Goal: Transaction & Acquisition: Purchase product/service

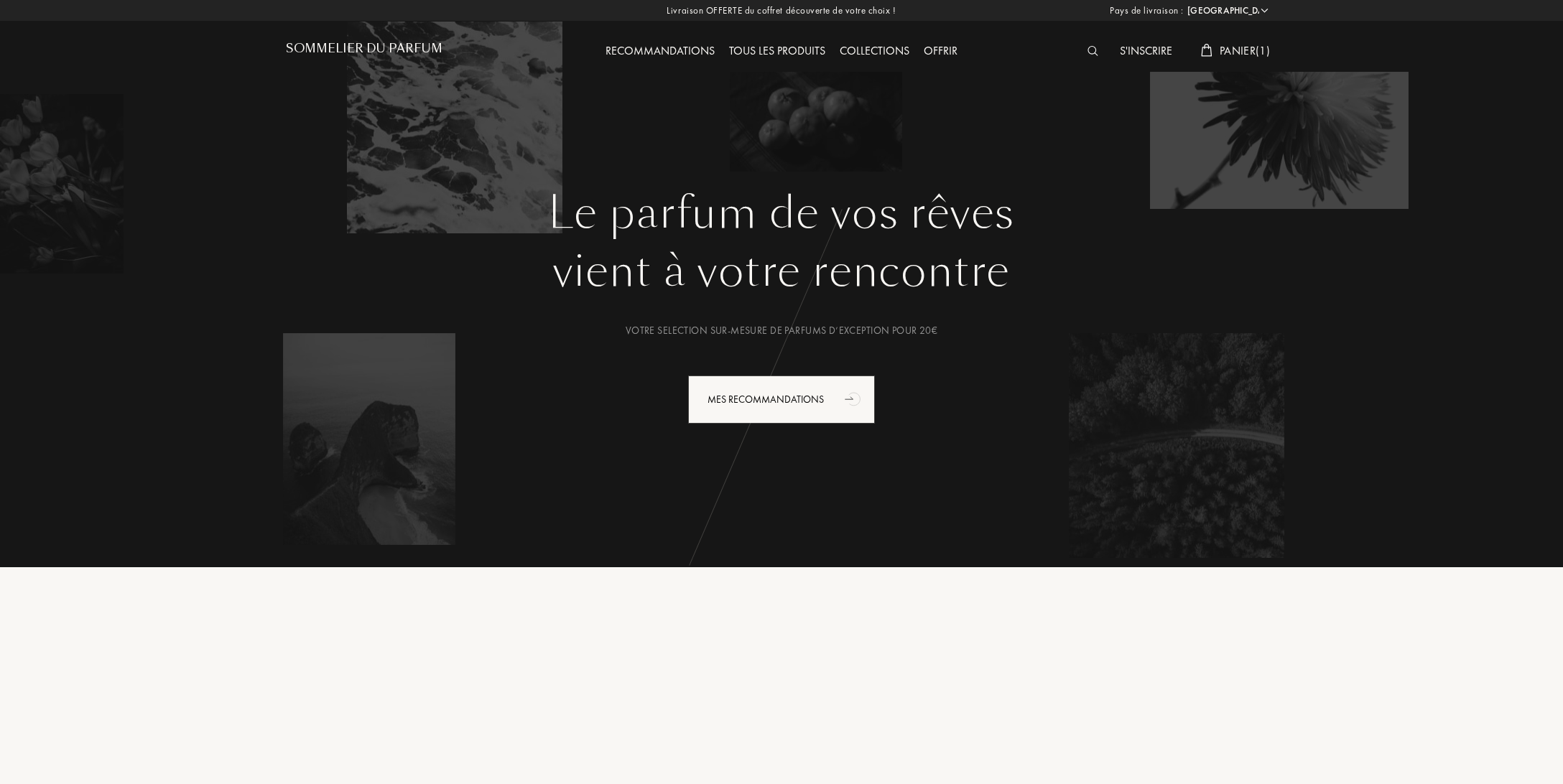
select select "FR"
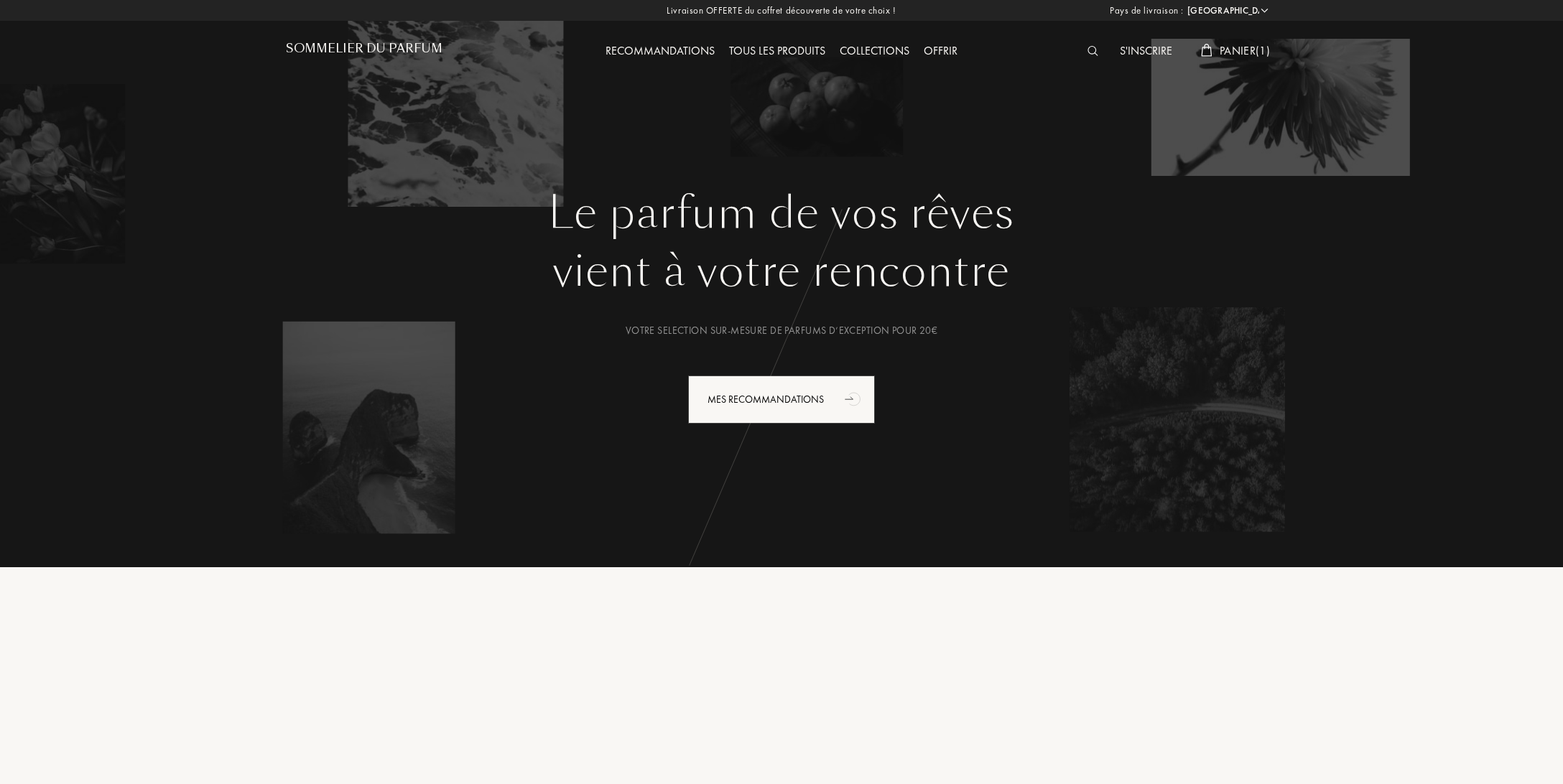
click at [870, 54] on div "Collections" at bounding box center [874, 52] width 84 height 19
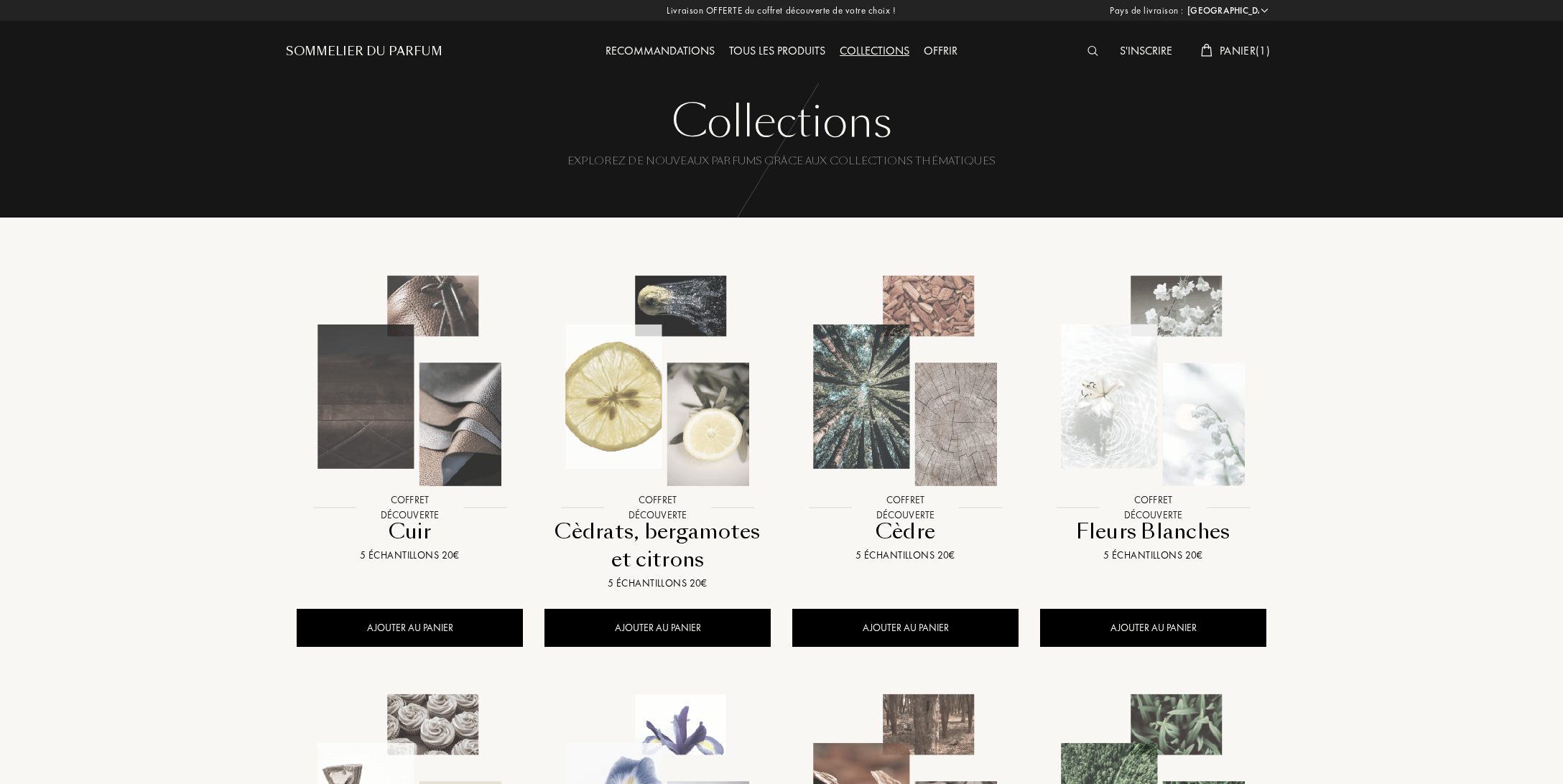
select select "FR"
click at [1181, 390] on img at bounding box center [1154, 381] width 224 height 224
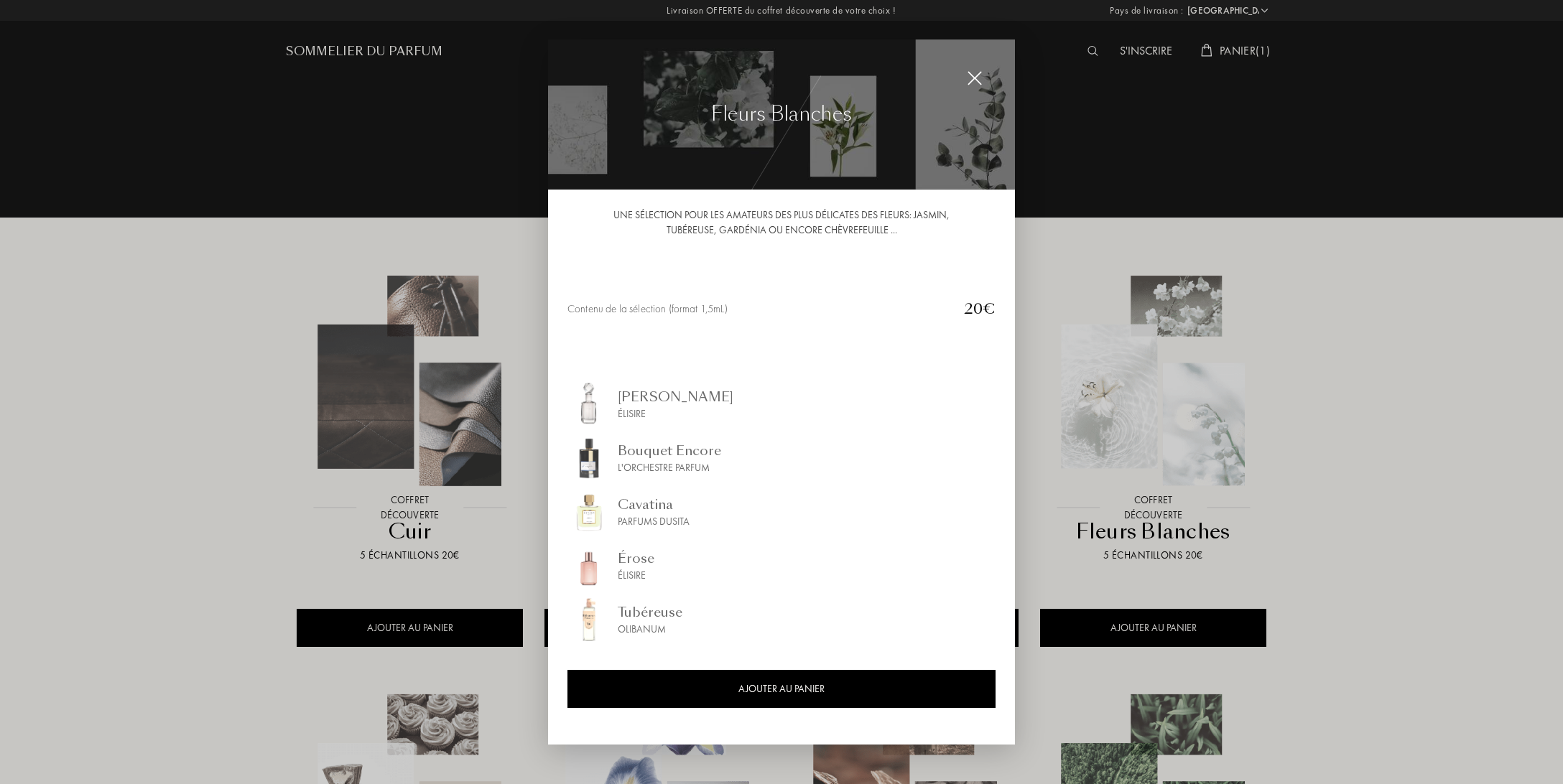
click at [968, 76] on img at bounding box center [975, 78] width 15 height 15
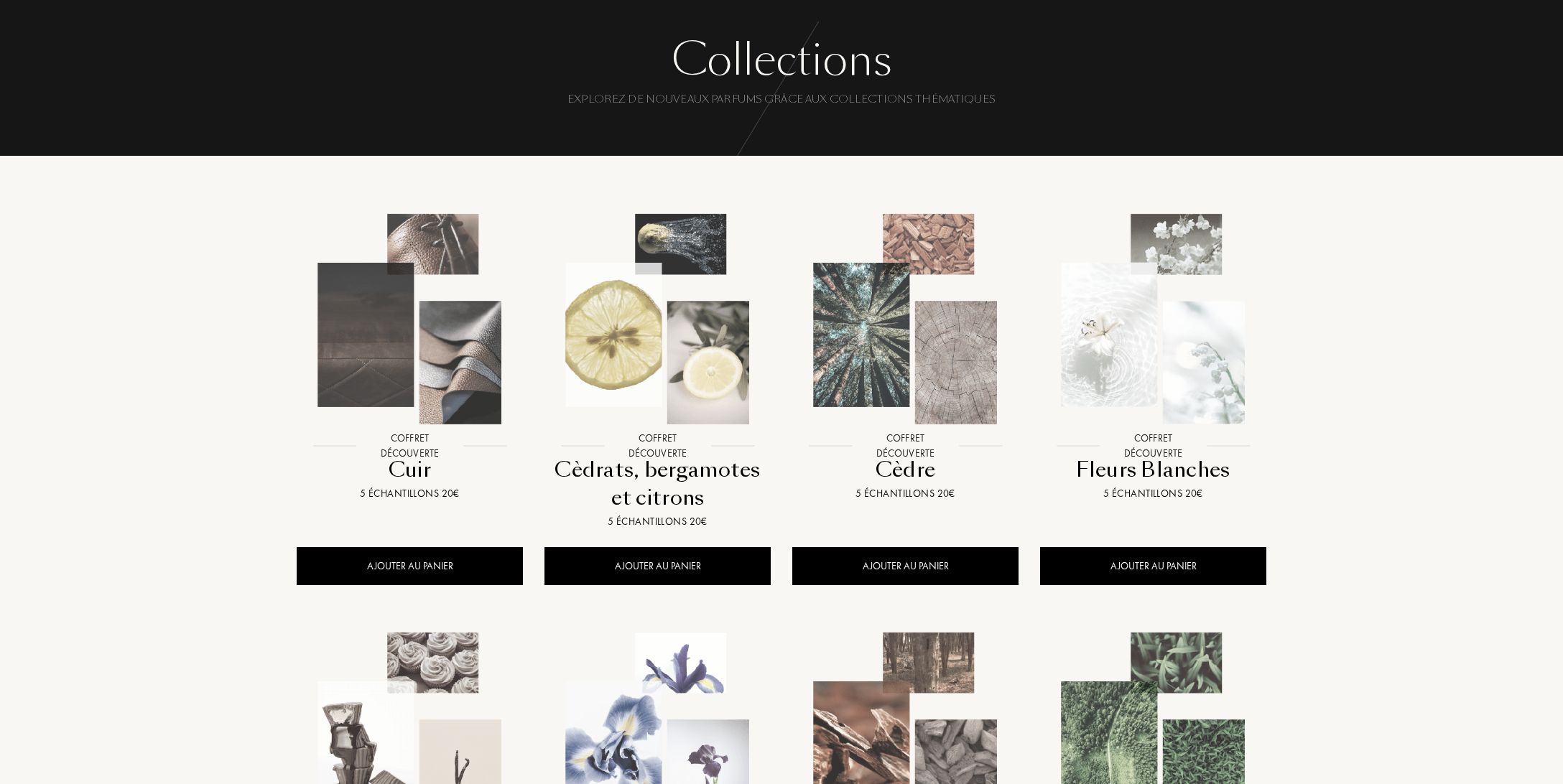
scroll to position [151, 0]
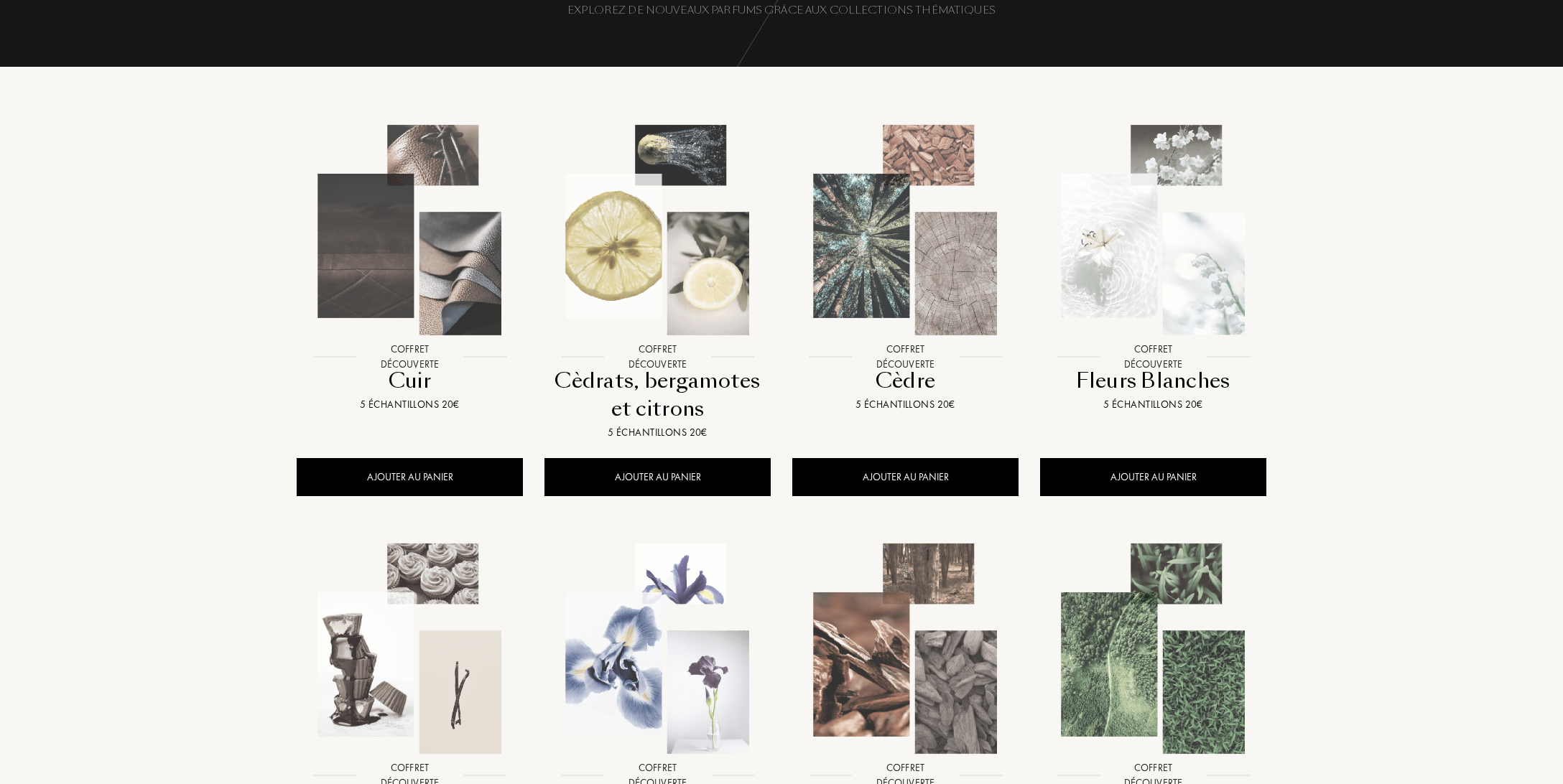
click at [915, 297] on img at bounding box center [905, 230] width 224 height 224
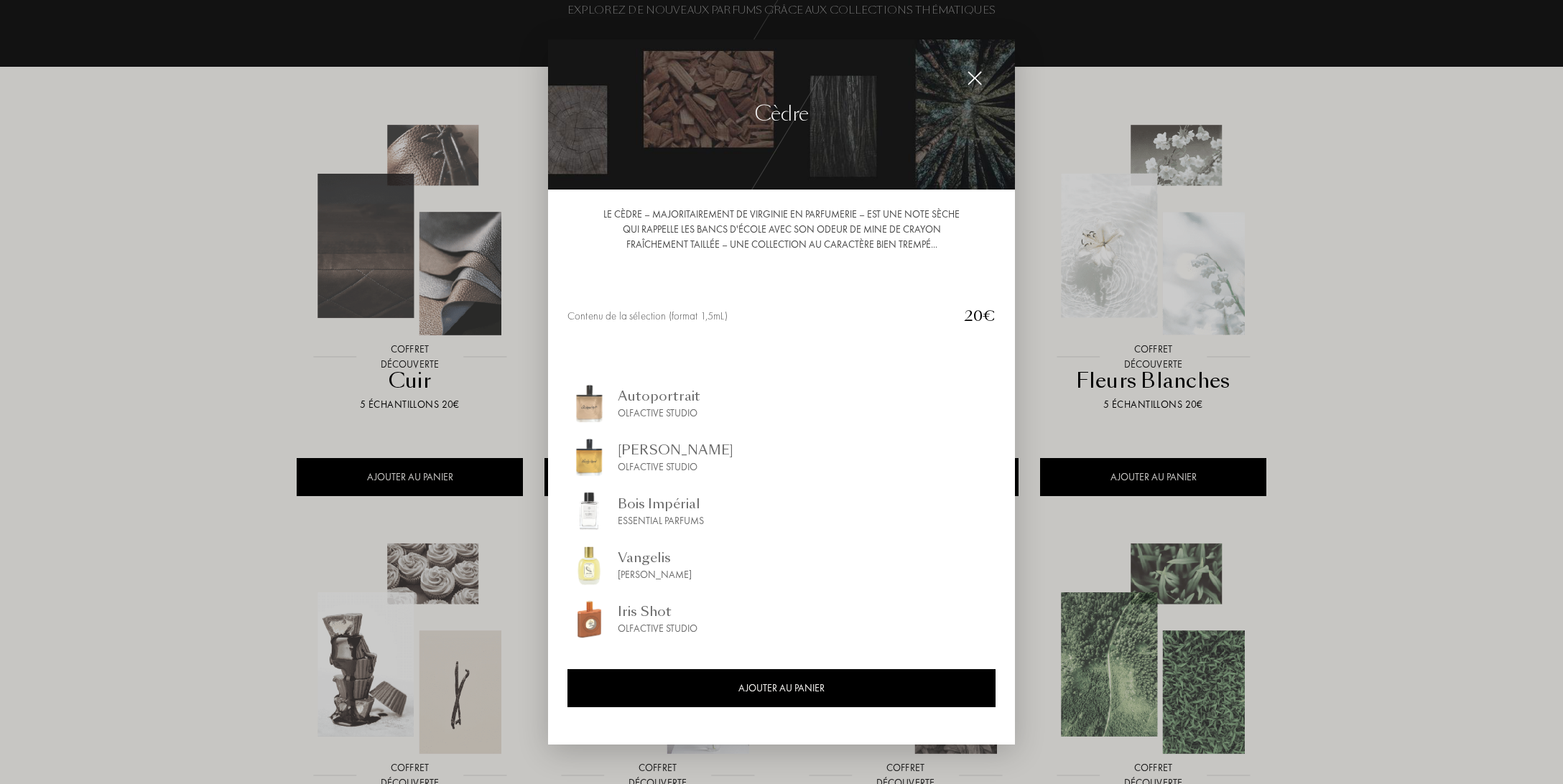
click at [1371, 434] on div at bounding box center [781, 392] width 1563 height 784
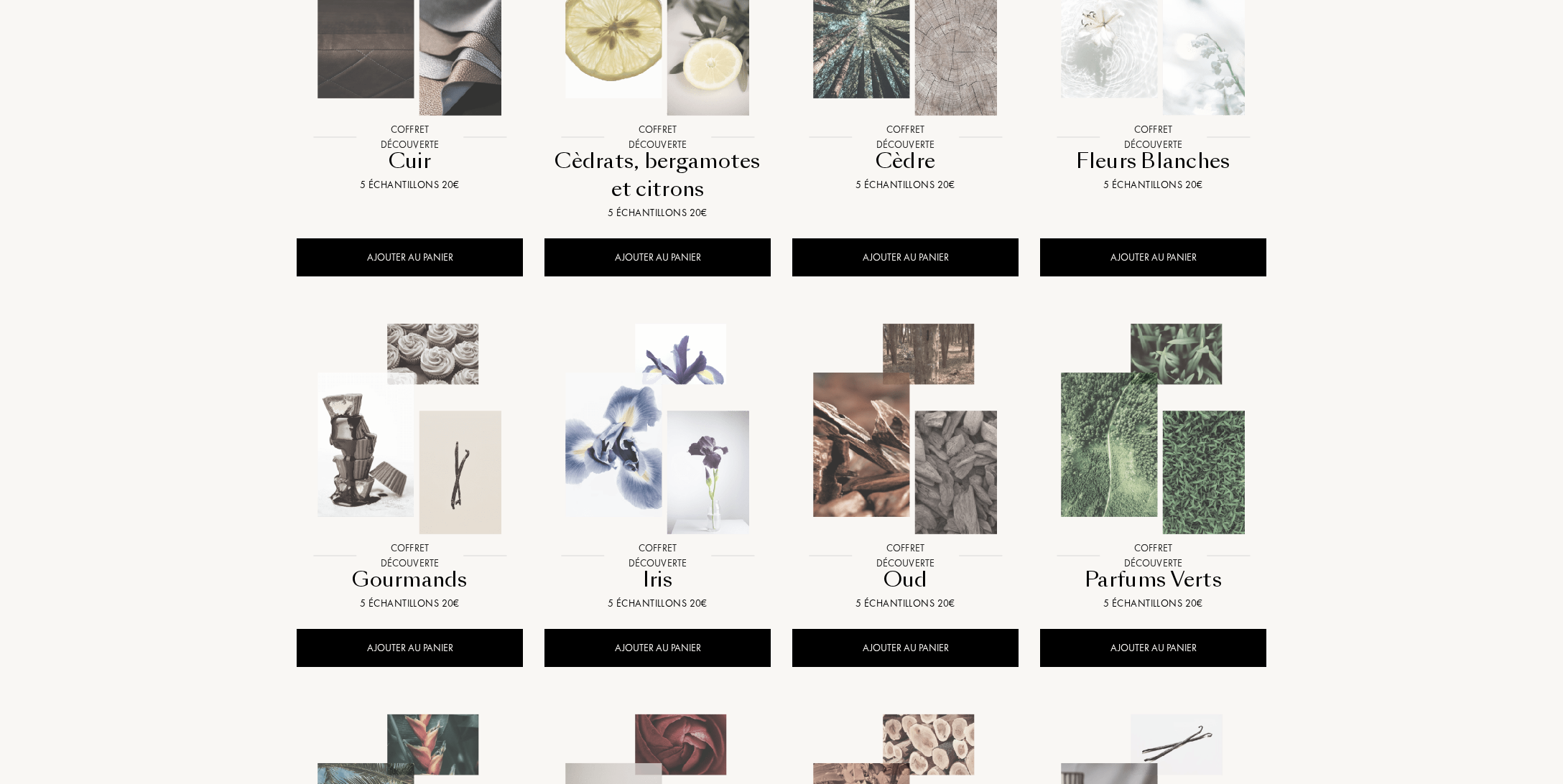
scroll to position [379, 0]
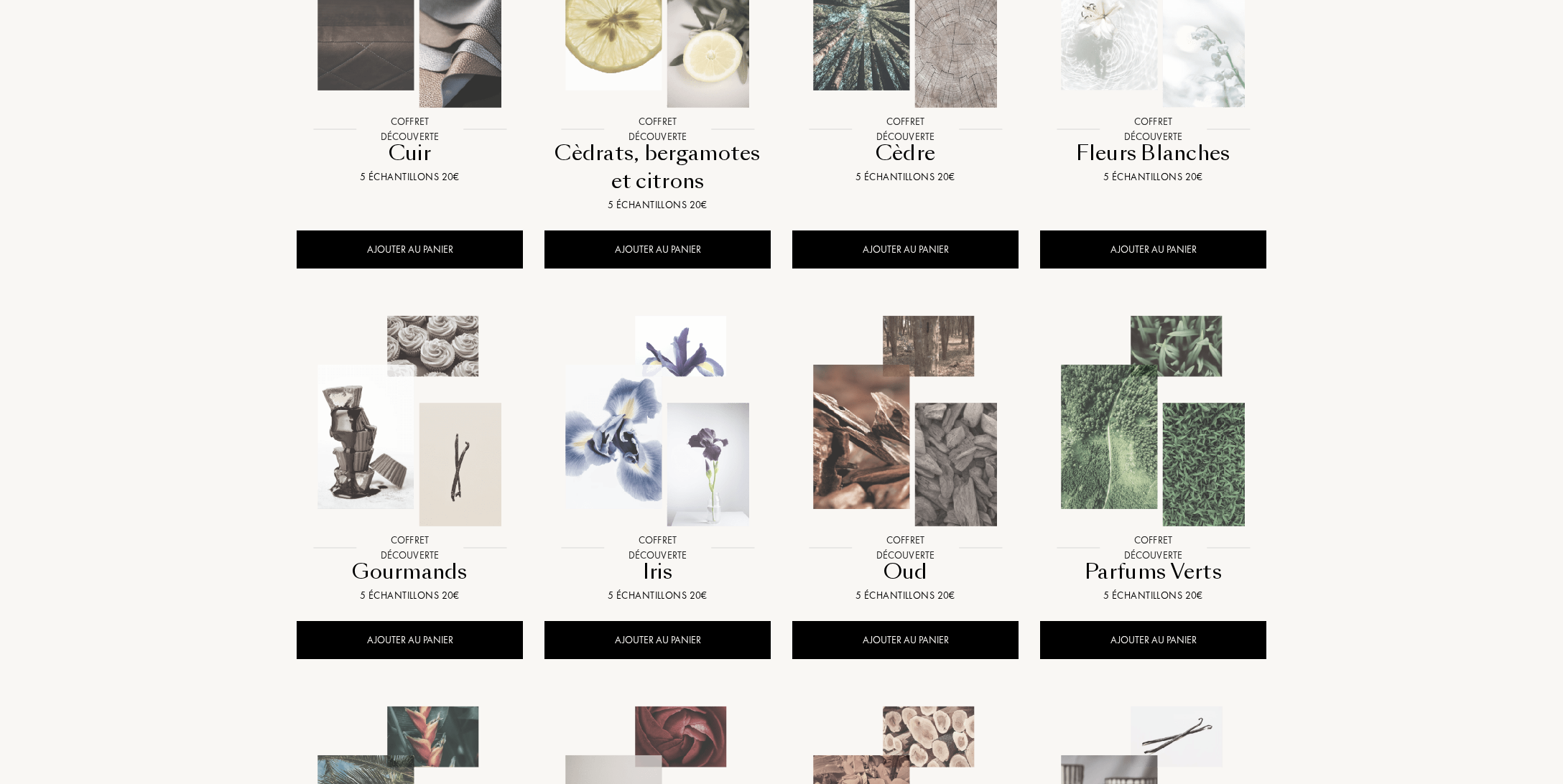
click at [467, 439] on img at bounding box center [410, 421] width 224 height 224
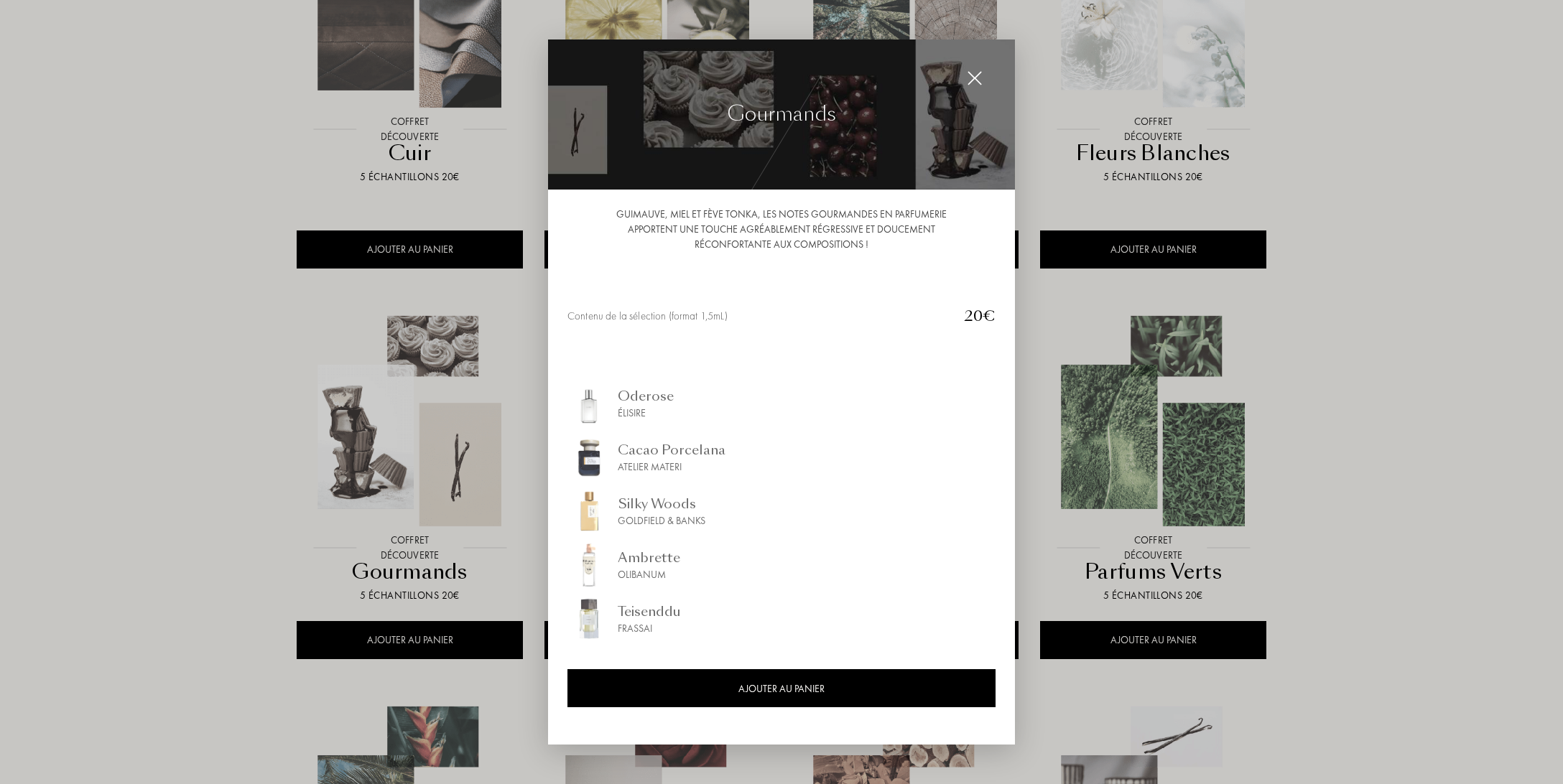
click at [1468, 530] on div at bounding box center [781, 392] width 1563 height 784
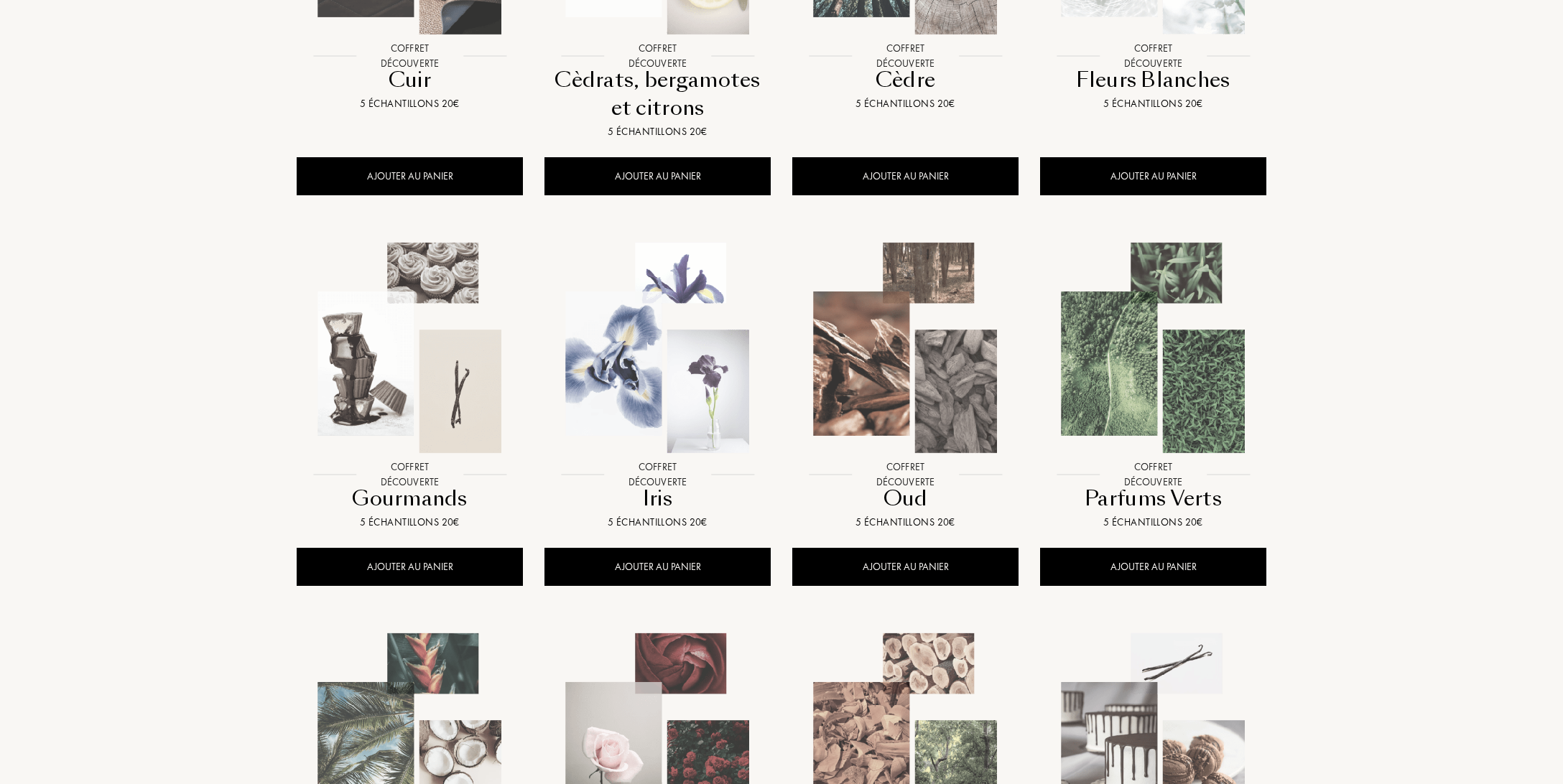
scroll to position [605, 0]
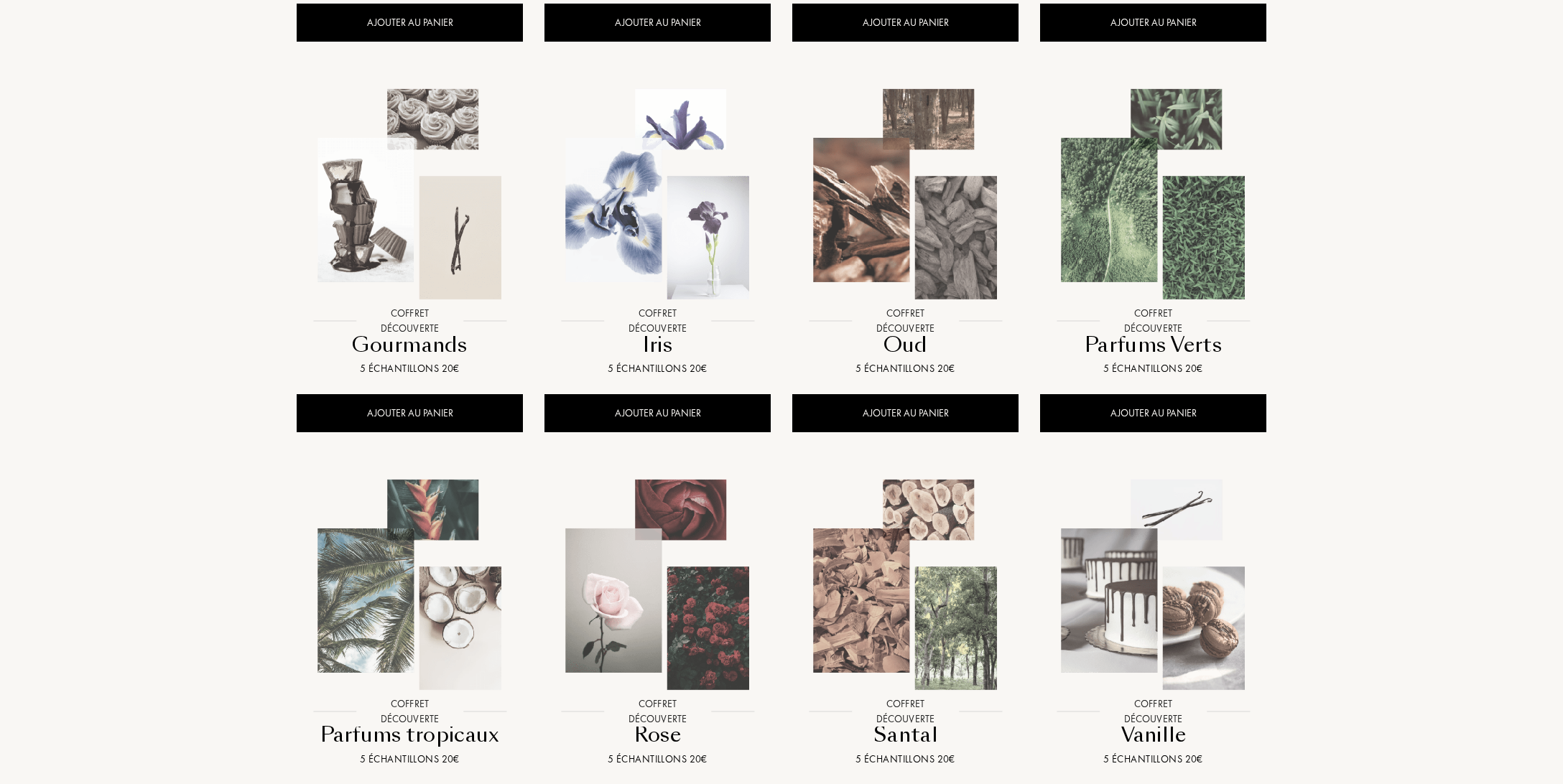
click at [632, 183] on img at bounding box center [658, 194] width 224 height 224
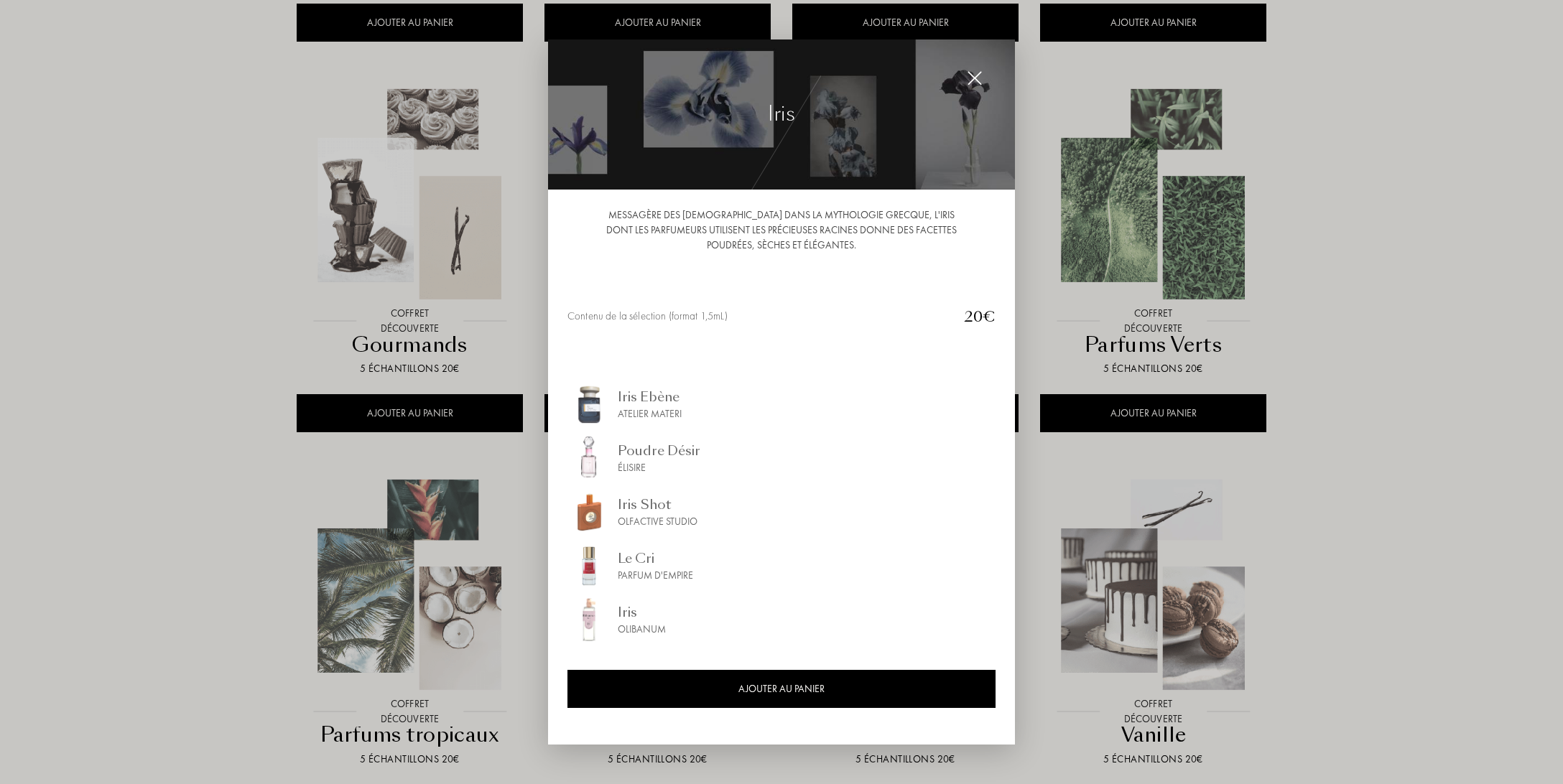
click at [446, 587] on div at bounding box center [781, 392] width 1563 height 784
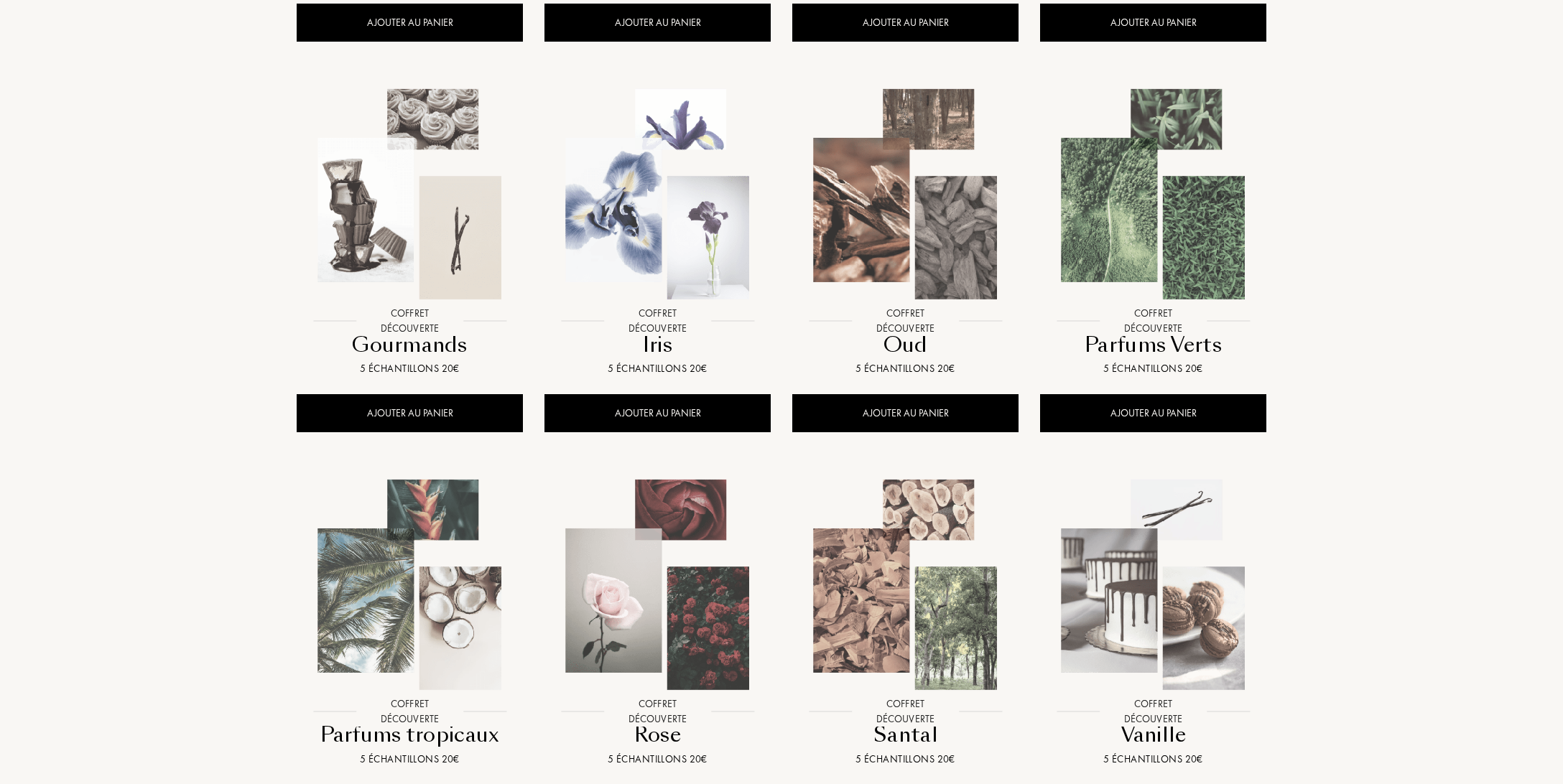
click at [443, 591] on div at bounding box center [781, 392] width 1563 height 784
click at [443, 591] on img at bounding box center [410, 585] width 224 height 224
click at [459, 548] on img at bounding box center [410, 585] width 224 height 224
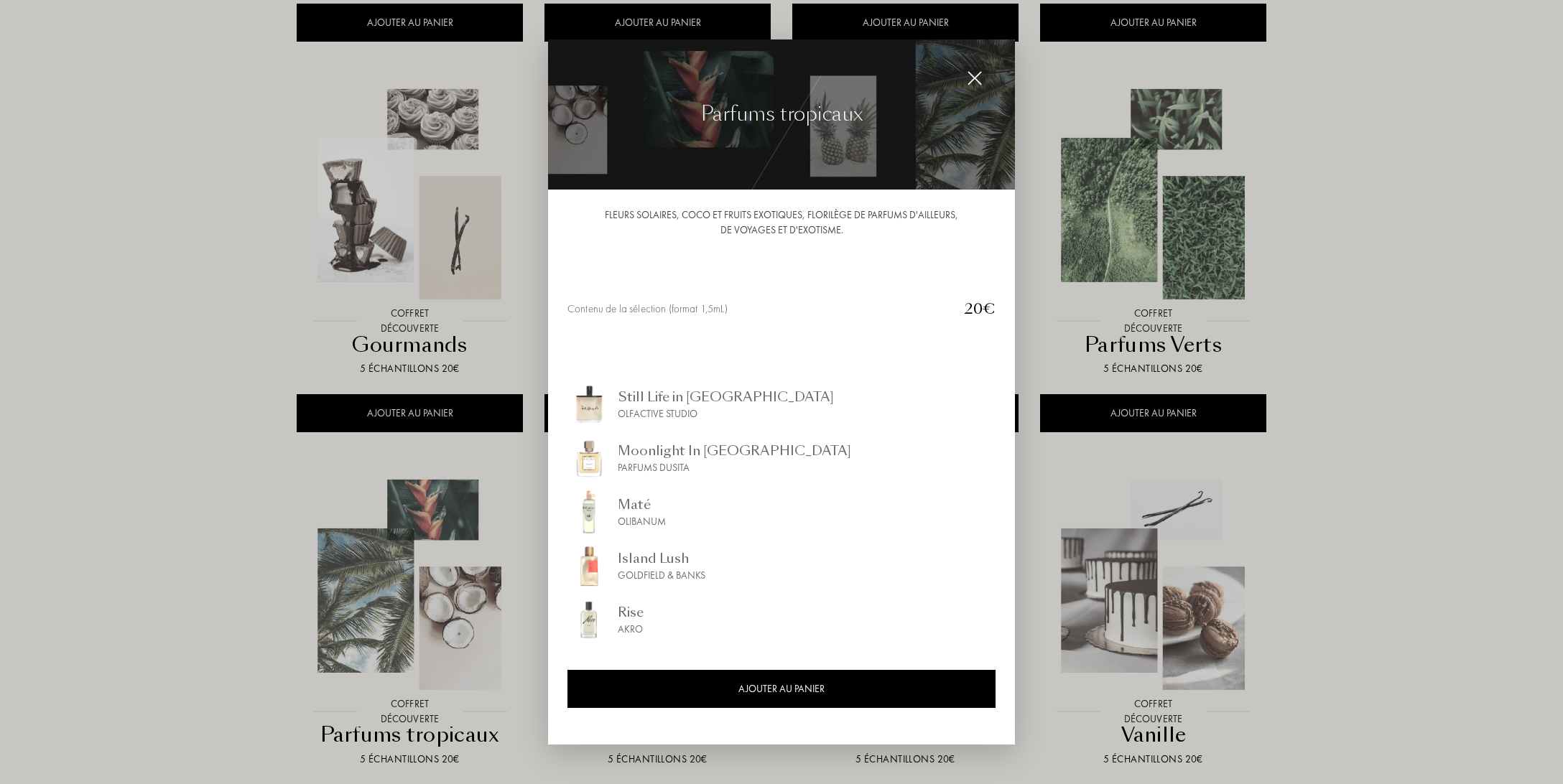
click at [978, 77] on img at bounding box center [975, 78] width 15 height 15
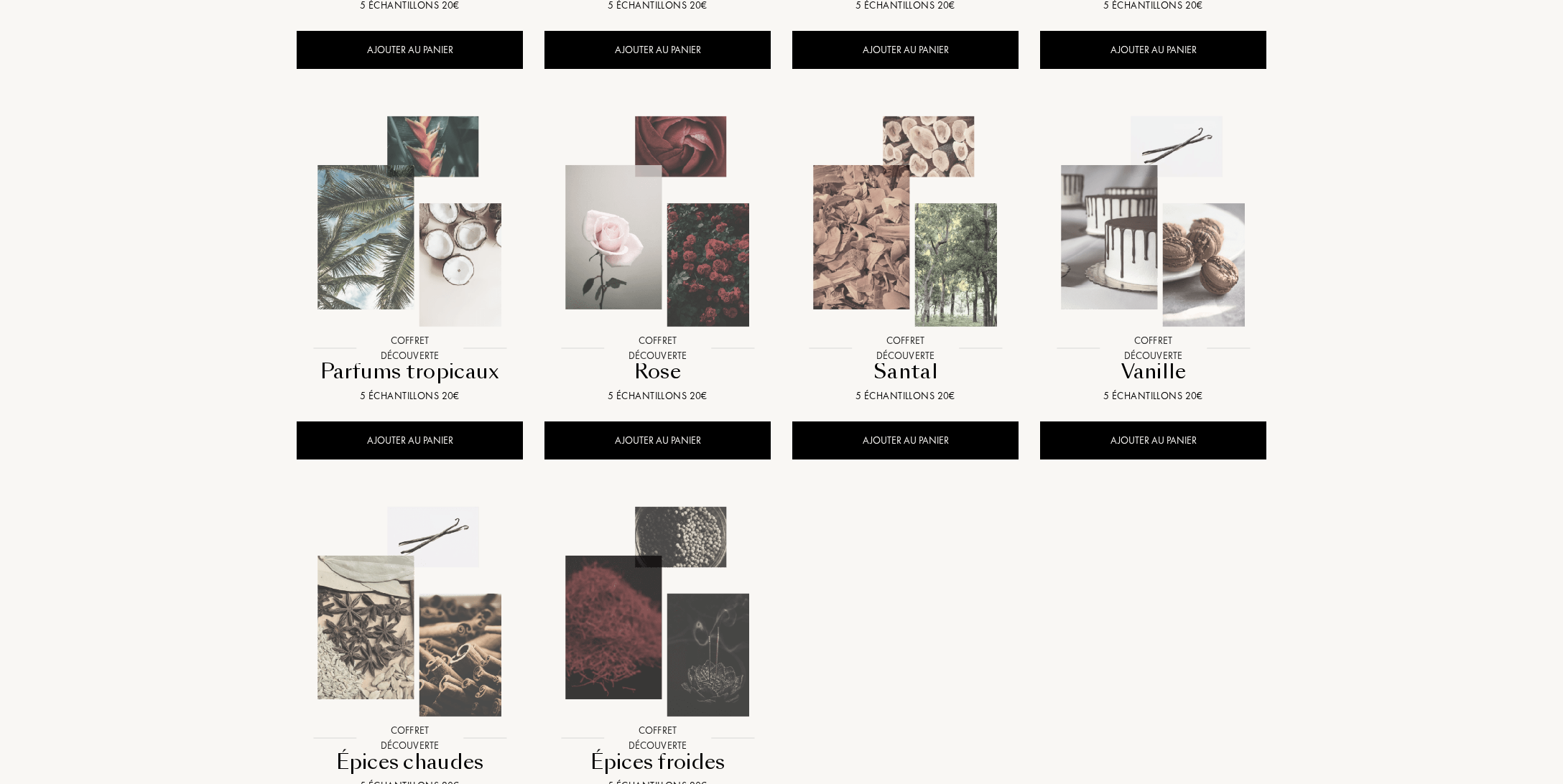
scroll to position [984, 0]
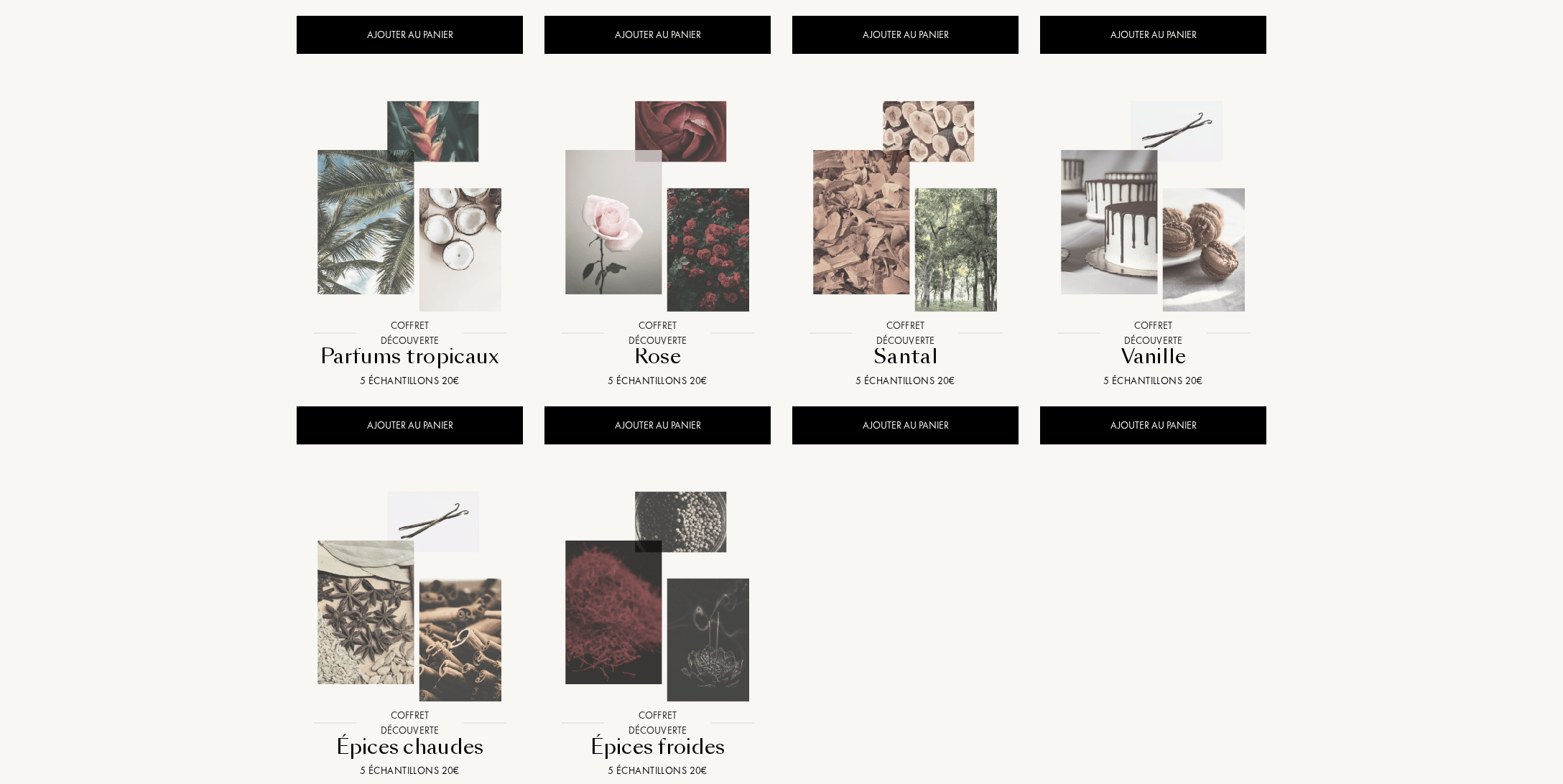
click at [688, 192] on img at bounding box center [658, 207] width 224 height 224
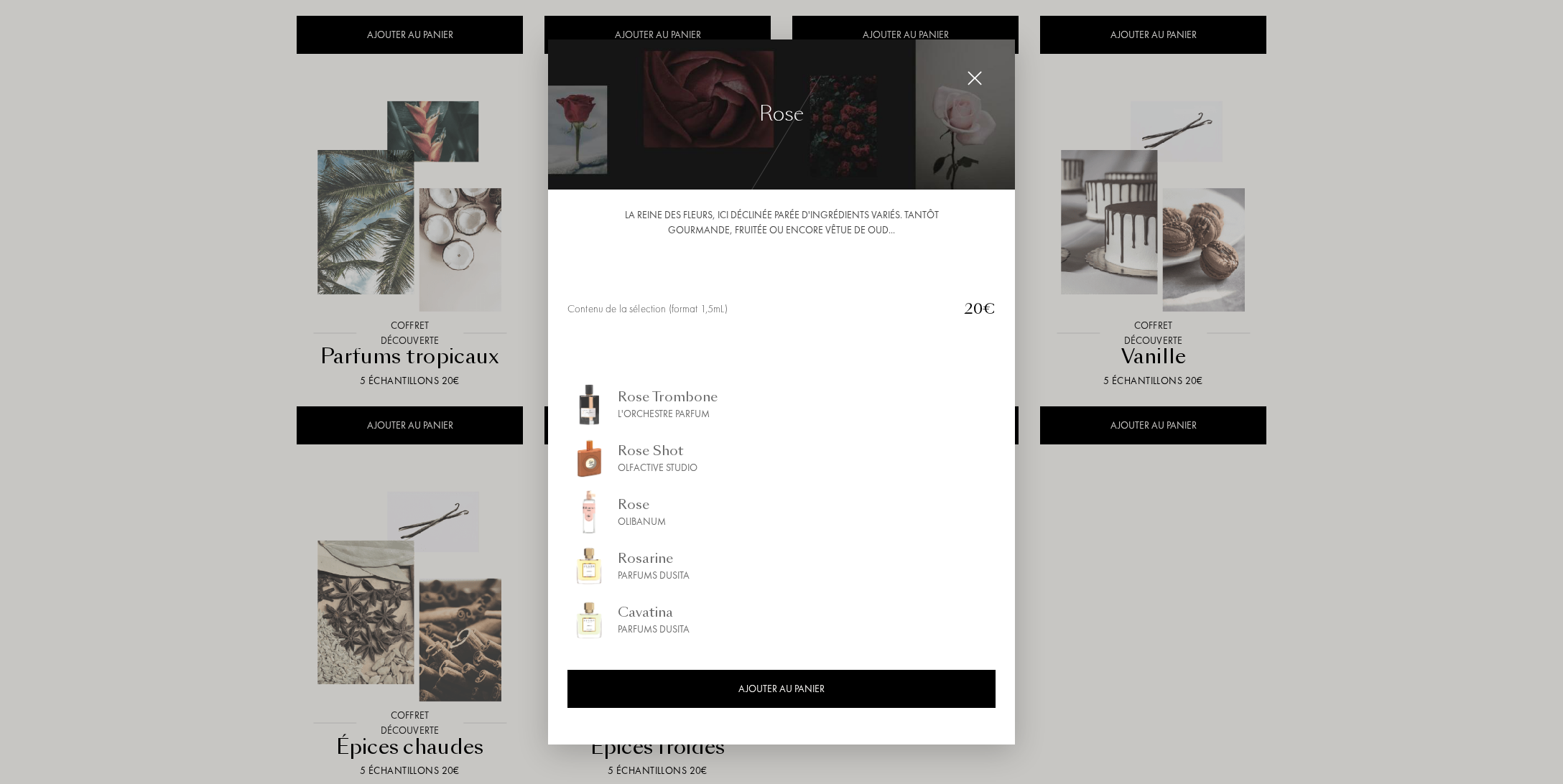
click at [1531, 334] on div at bounding box center [781, 392] width 1563 height 784
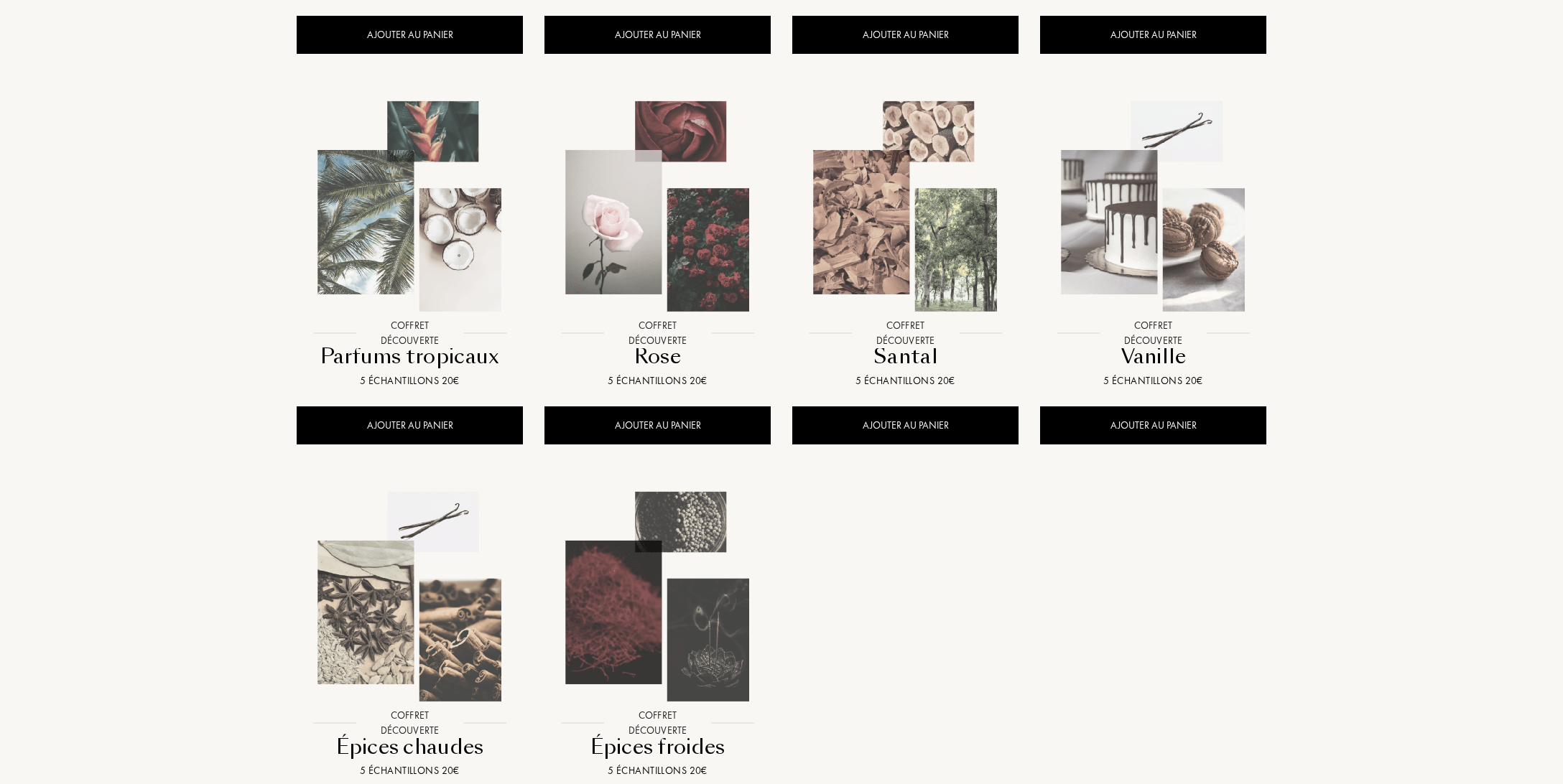
scroll to position [1211, 0]
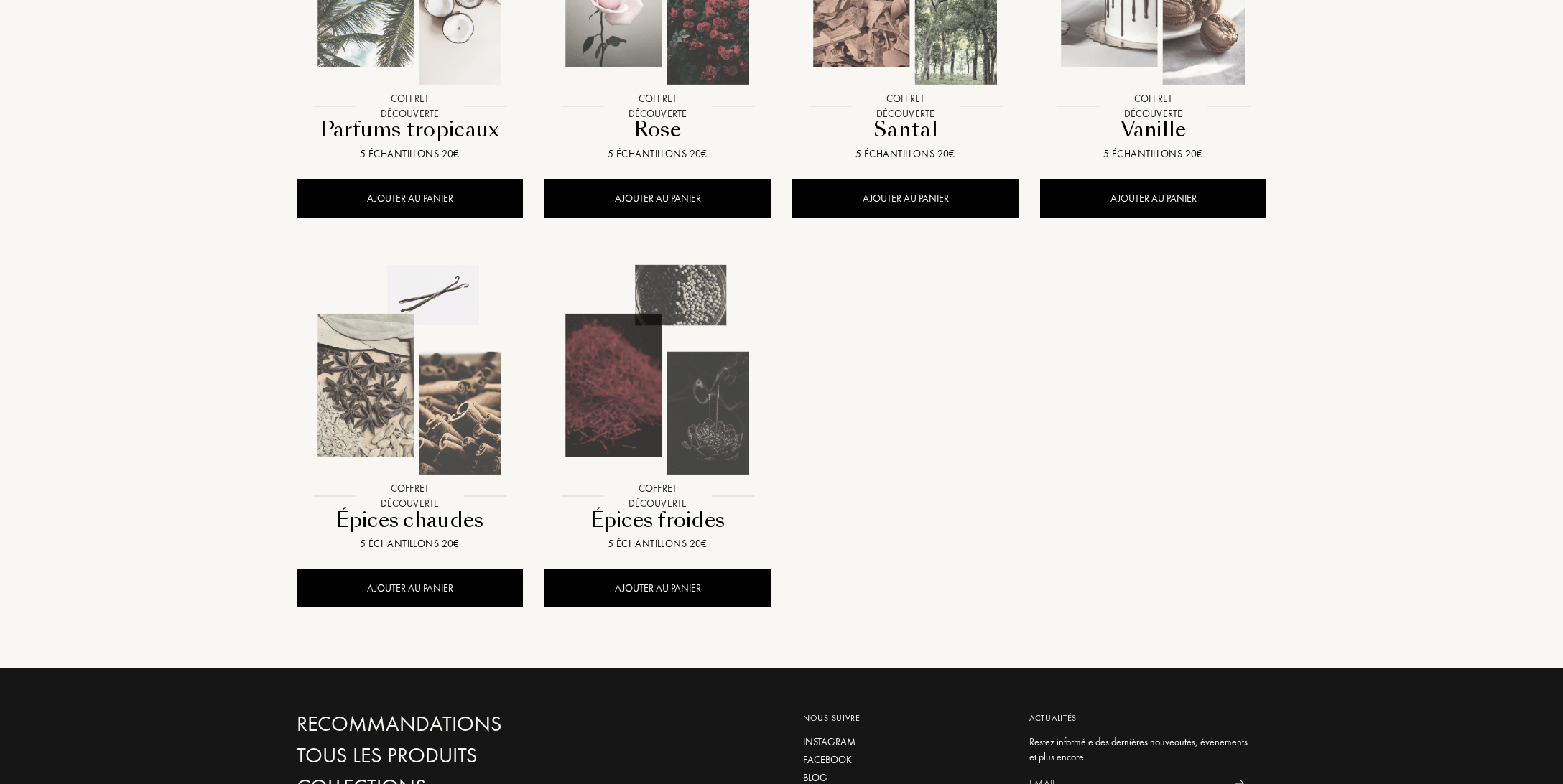
click at [670, 375] on img at bounding box center [658, 370] width 224 height 224
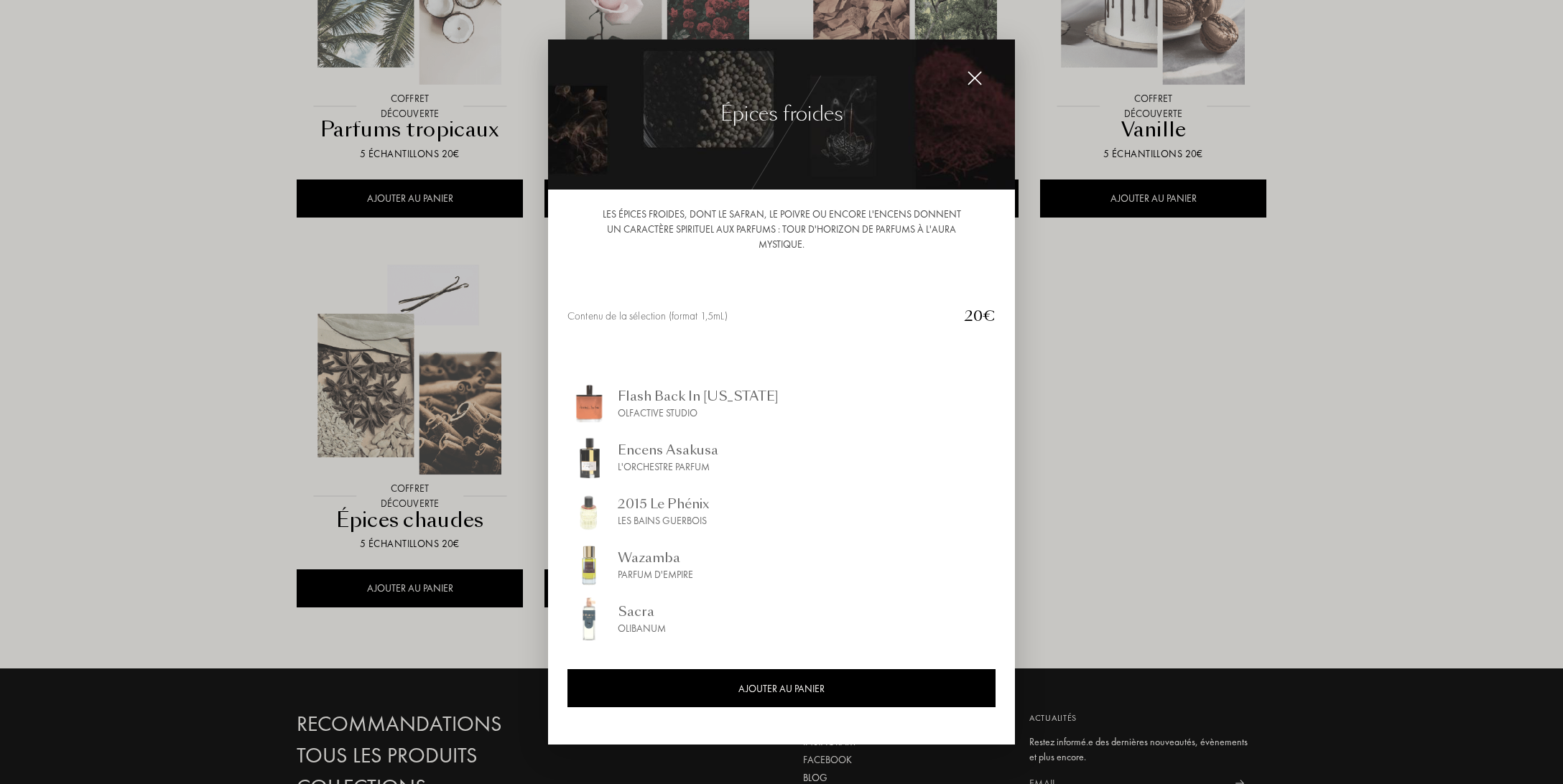
click at [1351, 422] on div at bounding box center [781, 392] width 1563 height 784
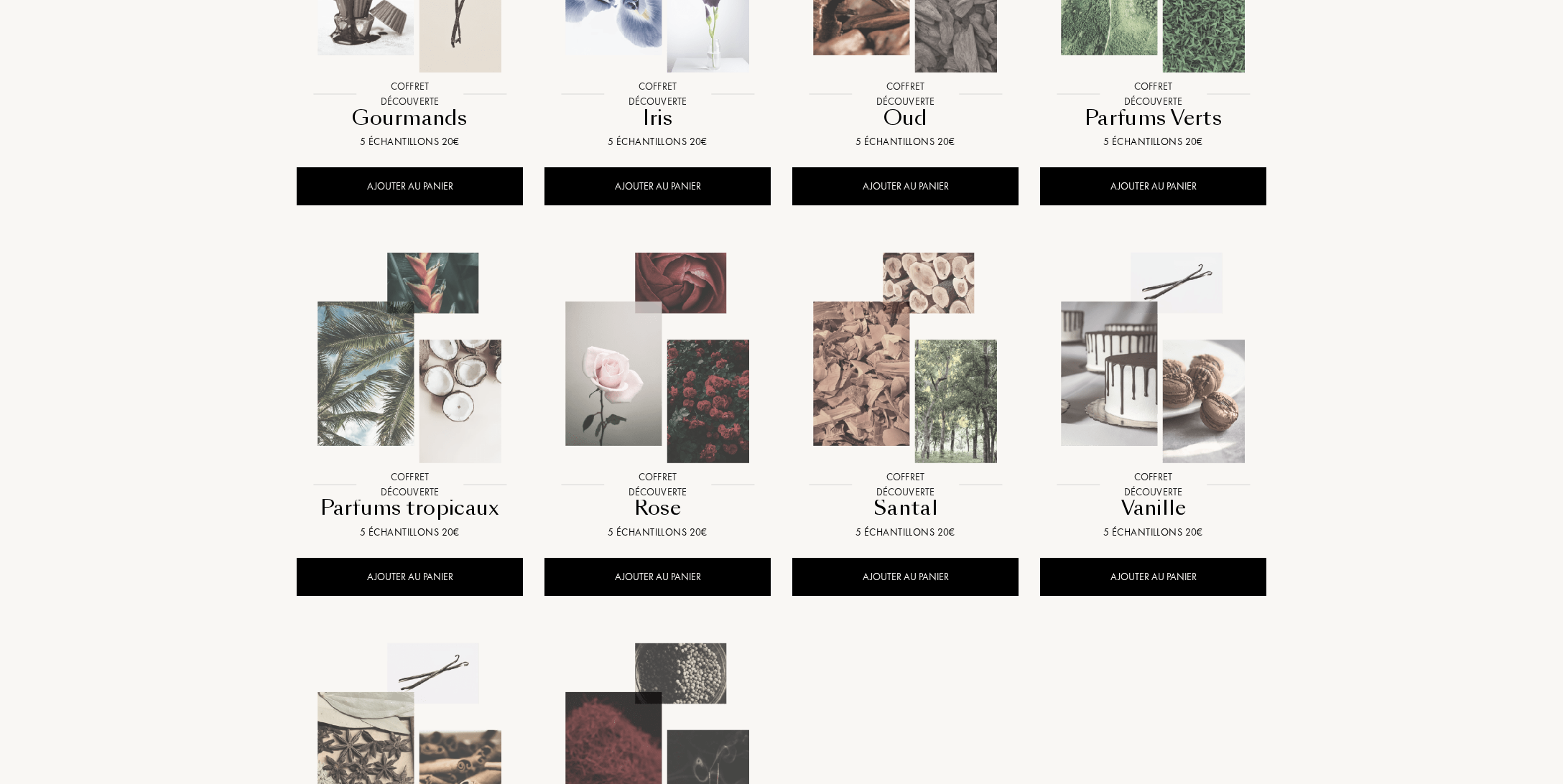
scroll to position [1136, 0]
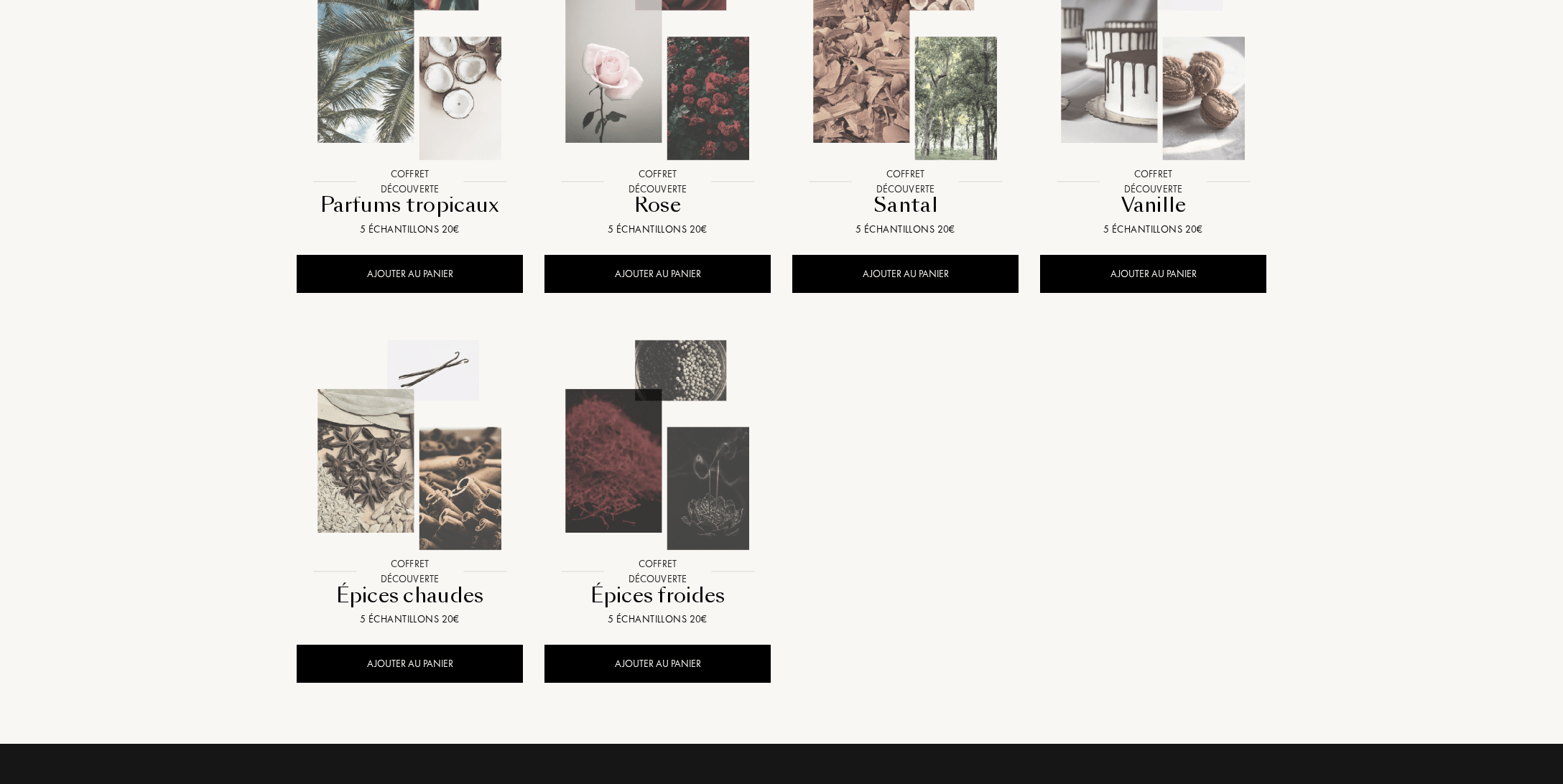
click at [474, 480] on img at bounding box center [410, 446] width 224 height 224
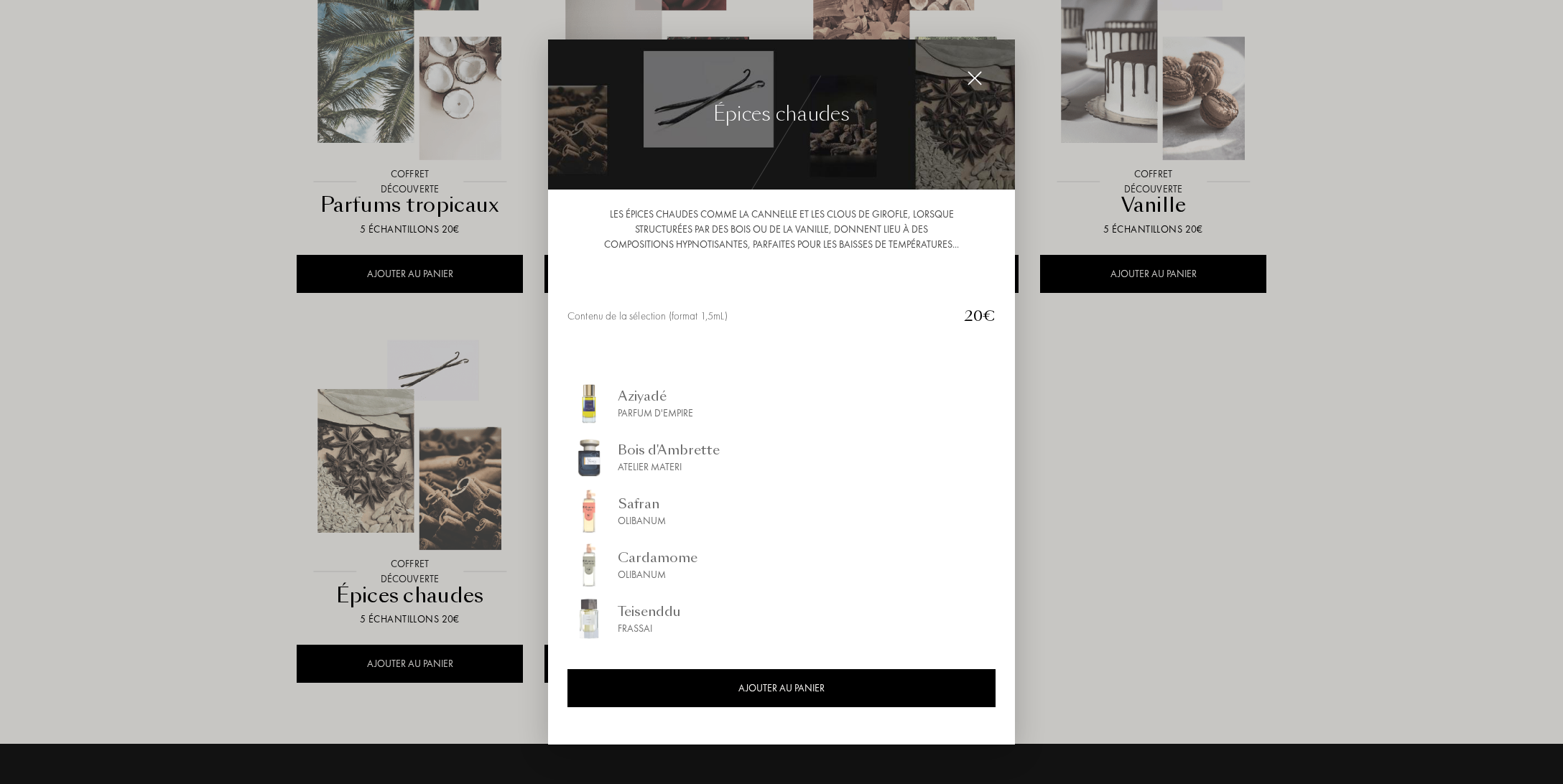
click at [233, 419] on div at bounding box center [781, 392] width 1563 height 784
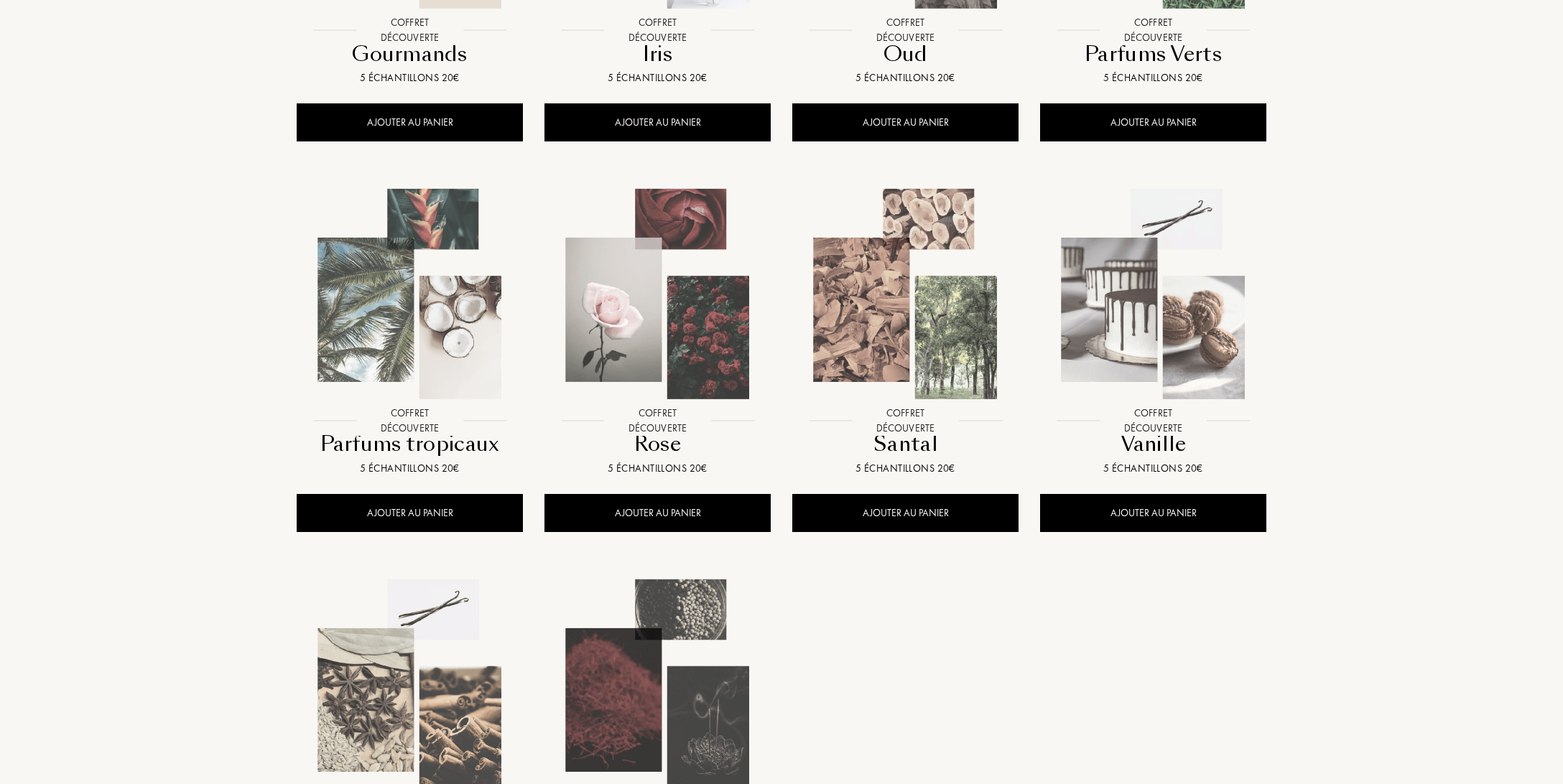
scroll to position [833, 0]
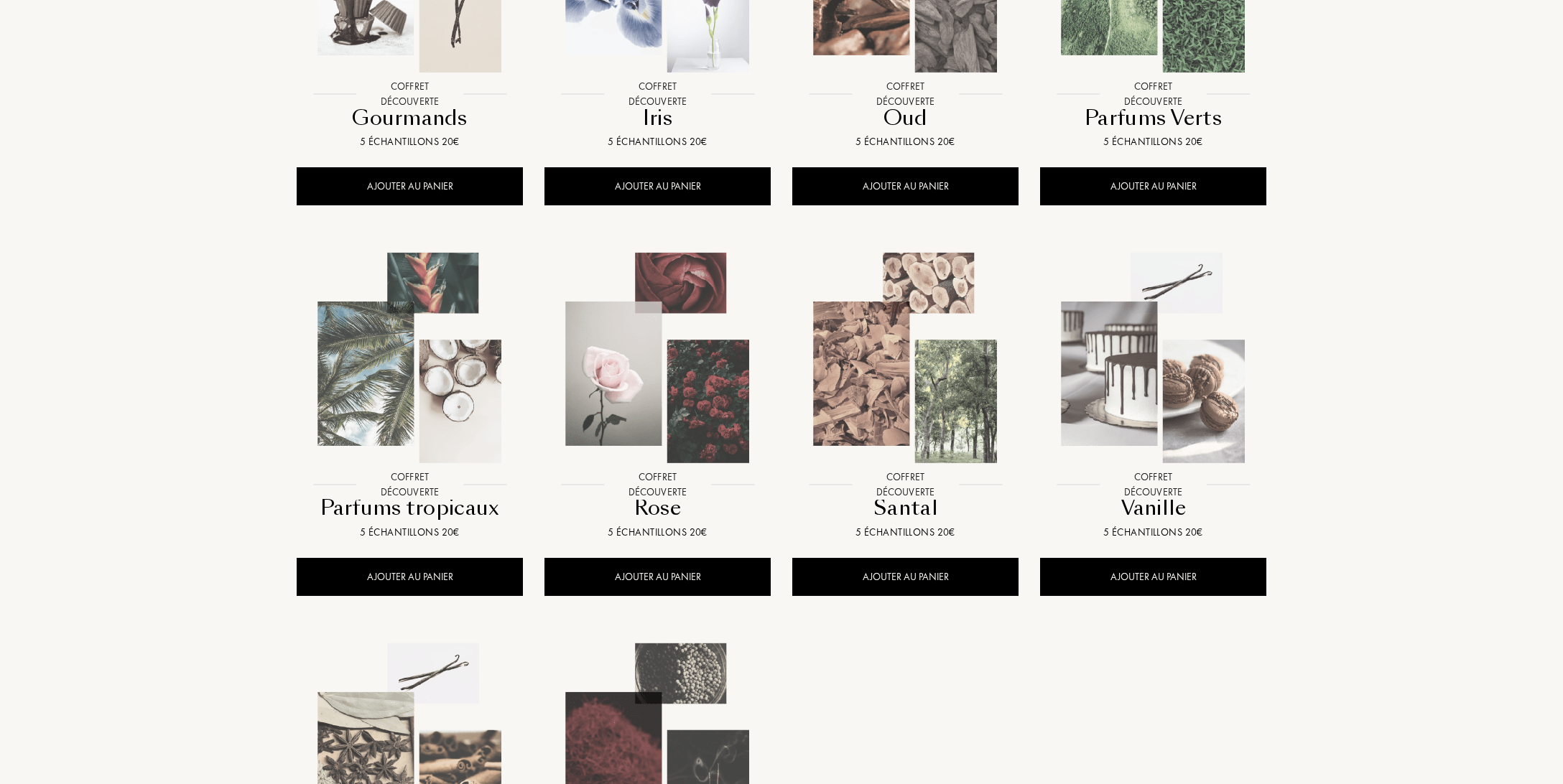
click at [897, 309] on img at bounding box center [905, 358] width 224 height 224
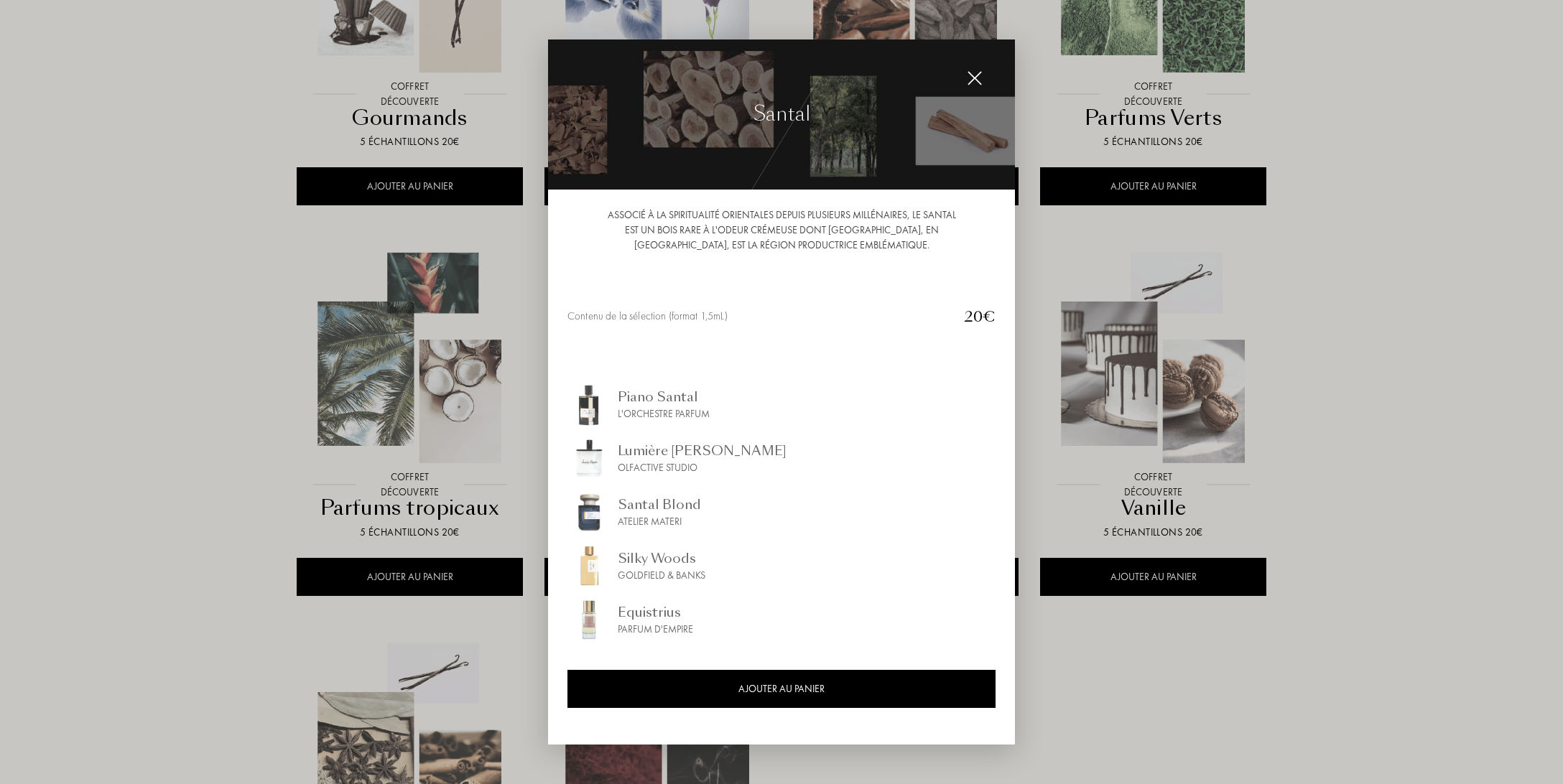
click at [165, 306] on div at bounding box center [781, 392] width 1563 height 784
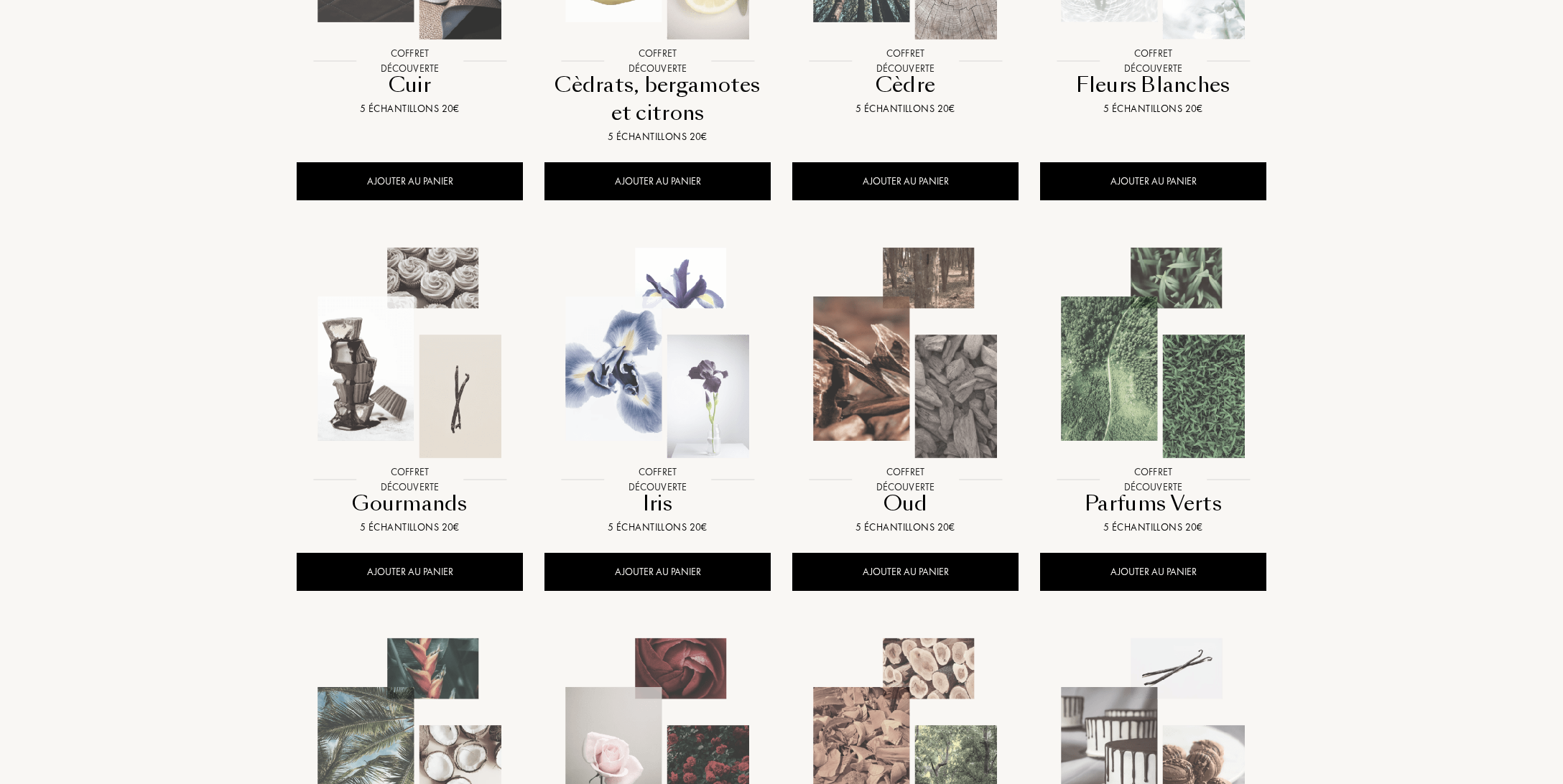
scroll to position [605, 0]
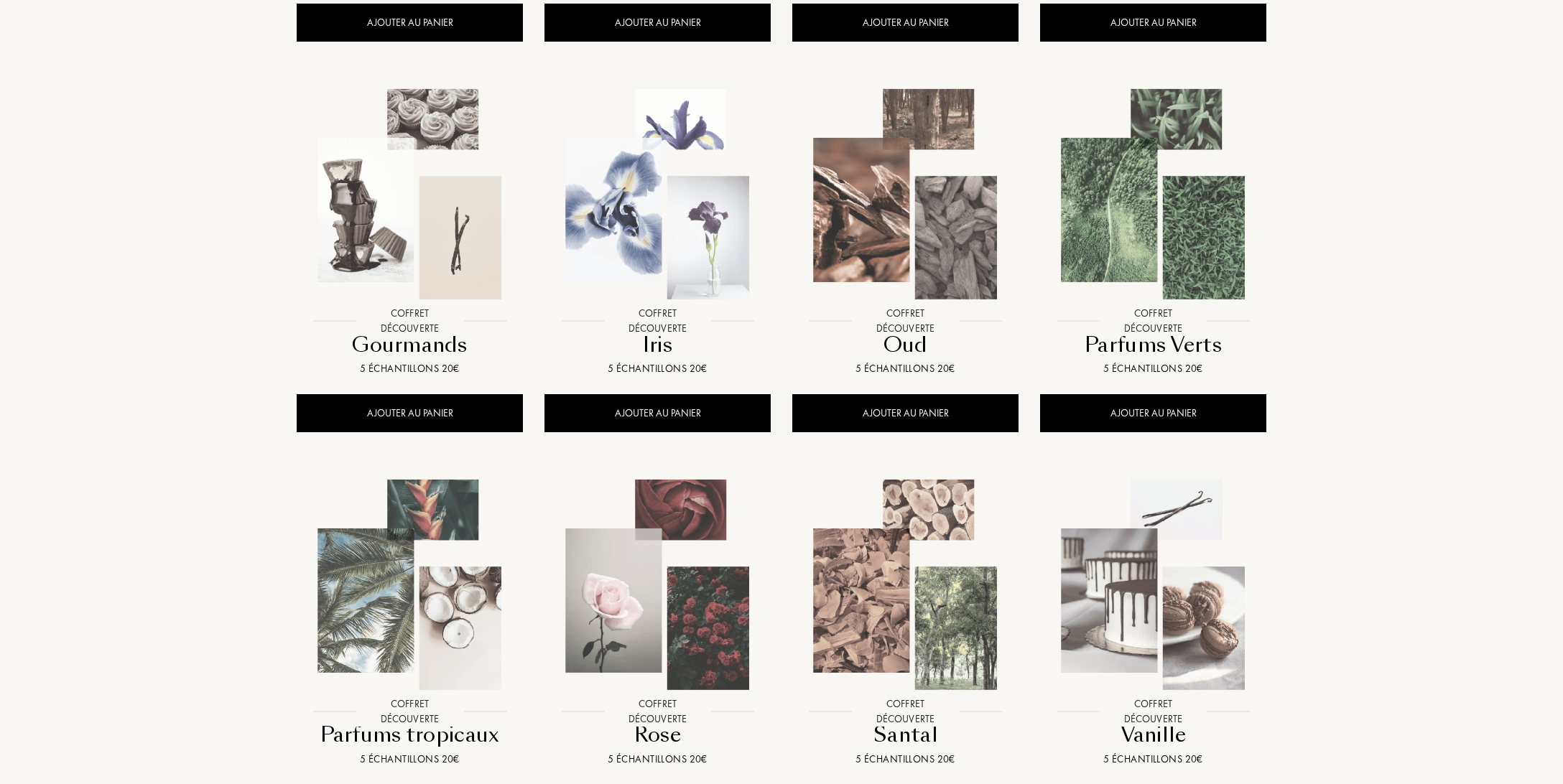
click at [1148, 264] on img at bounding box center [1154, 194] width 224 height 224
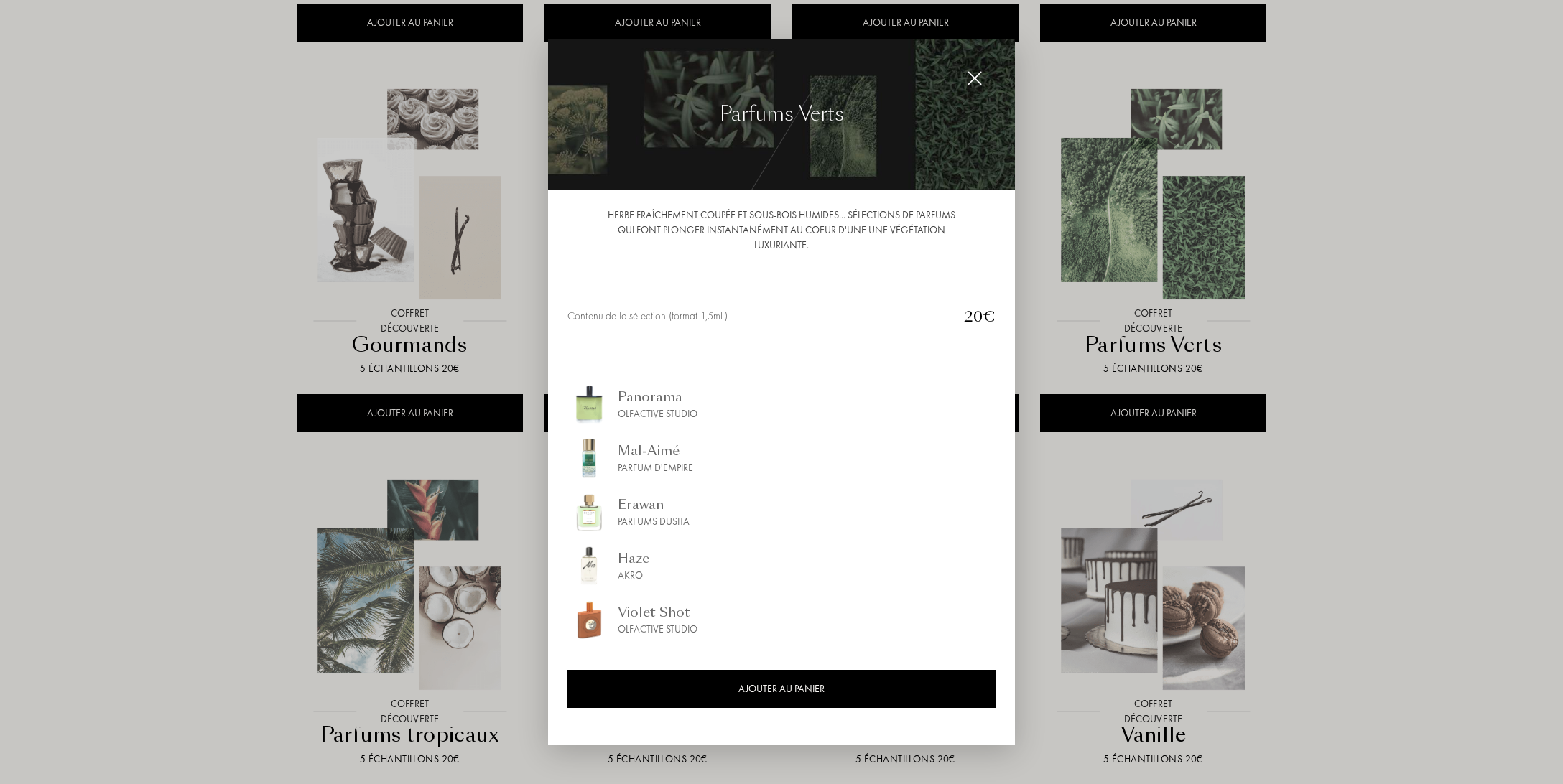
click at [1505, 361] on div at bounding box center [781, 392] width 1563 height 784
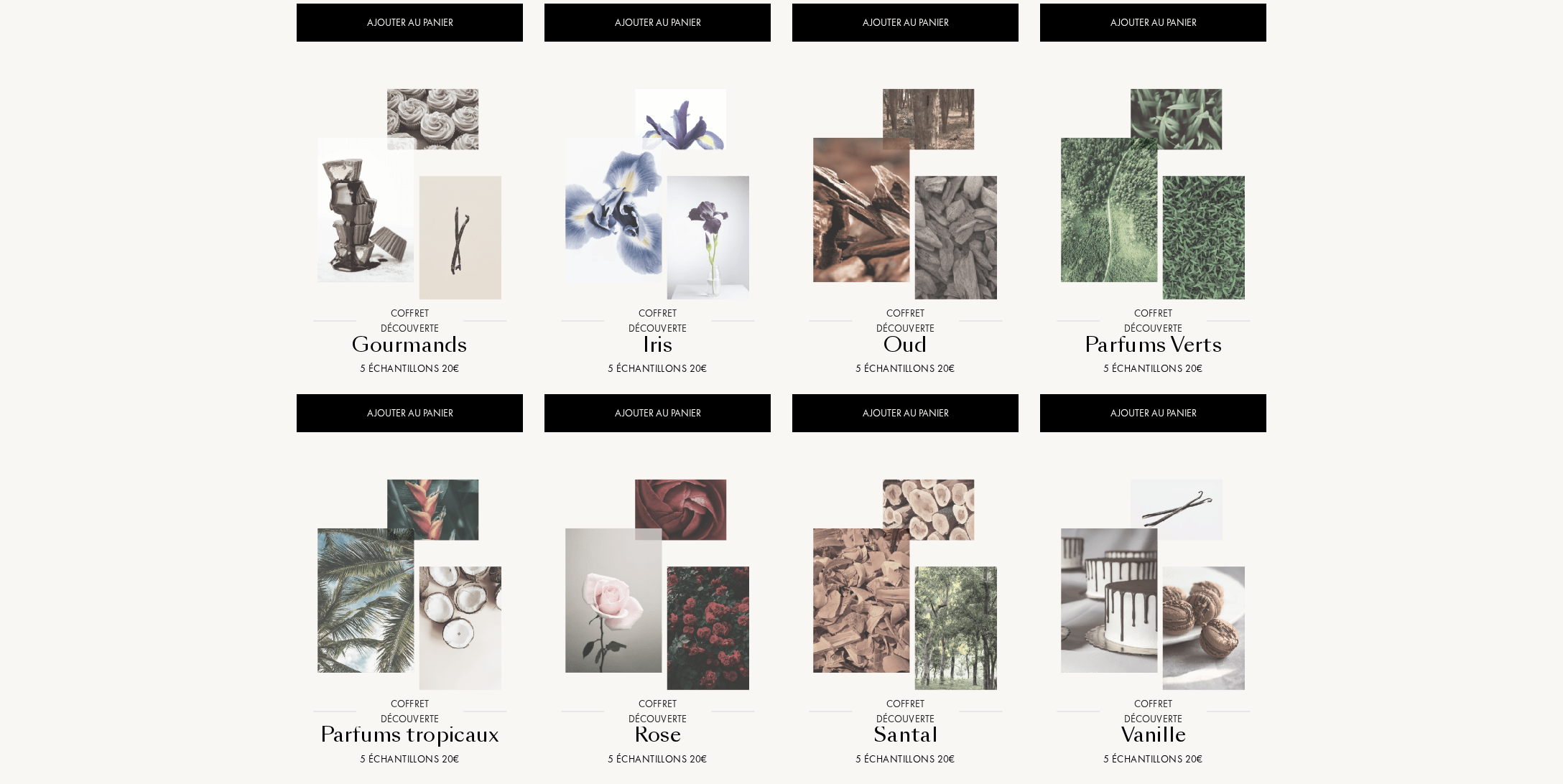
click at [1169, 581] on img at bounding box center [1154, 585] width 224 height 224
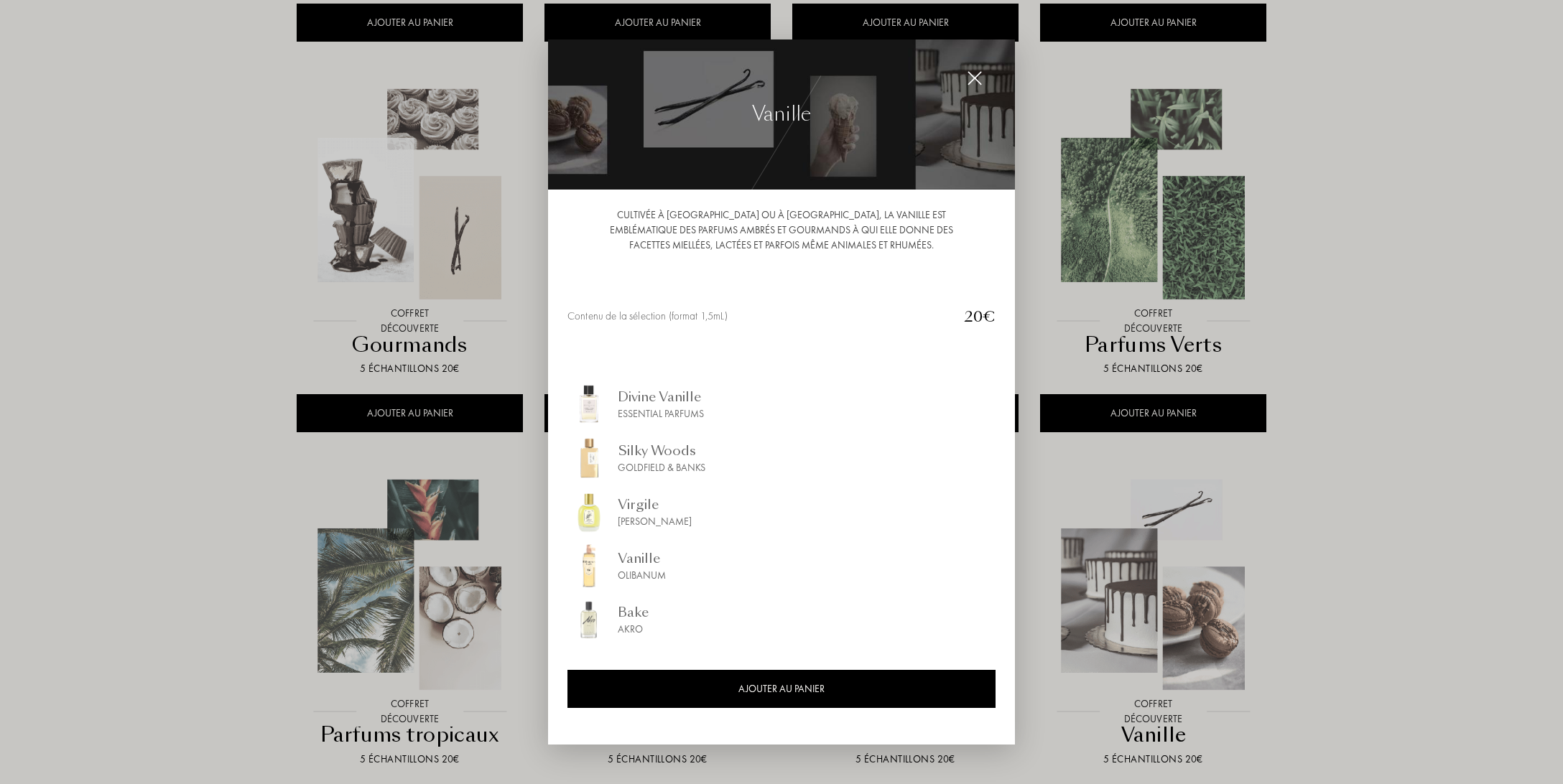
click at [1355, 372] on div at bounding box center [781, 392] width 1563 height 784
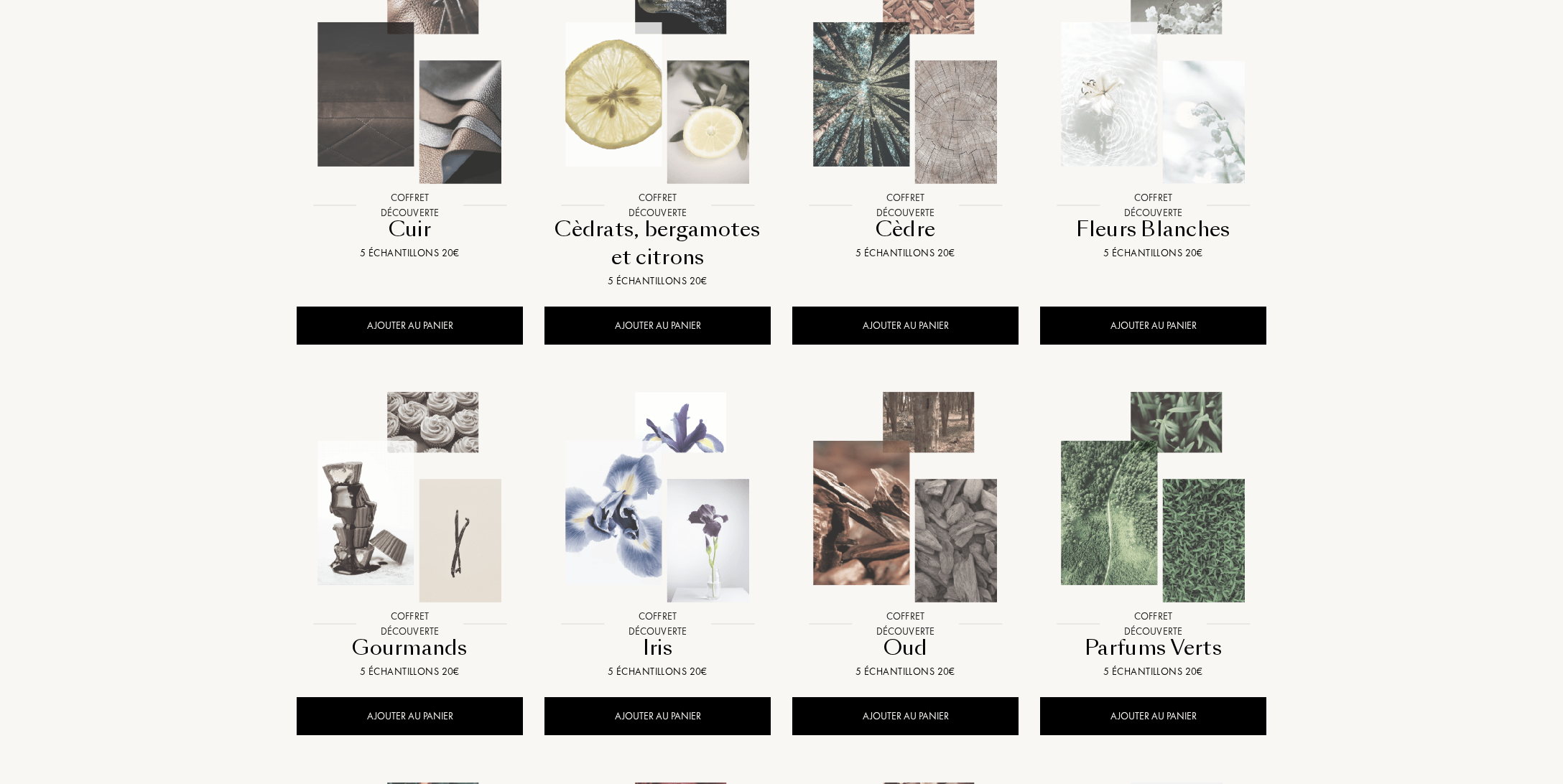
scroll to position [0, 0]
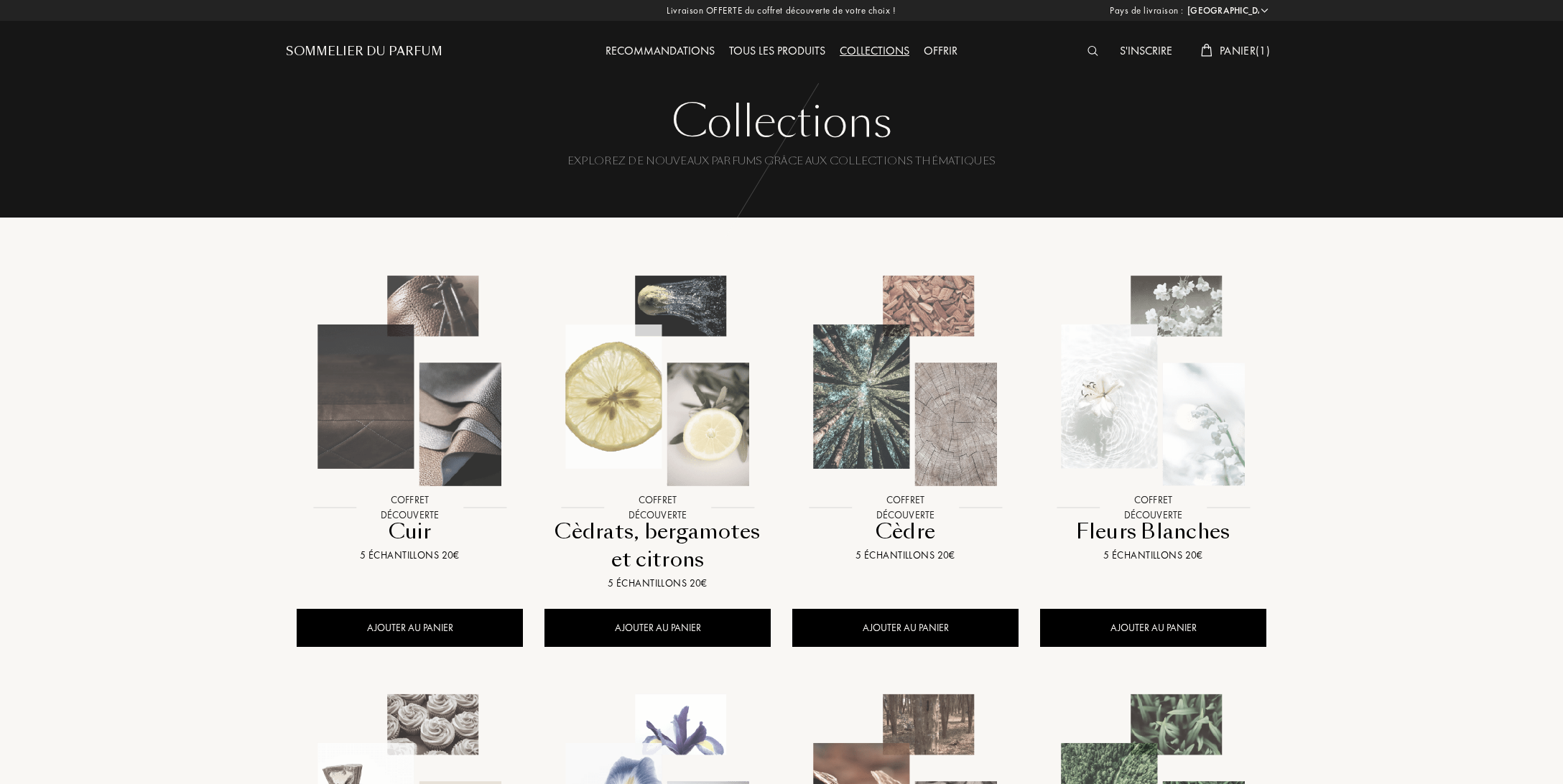
click at [1092, 55] on img at bounding box center [1093, 51] width 11 height 10
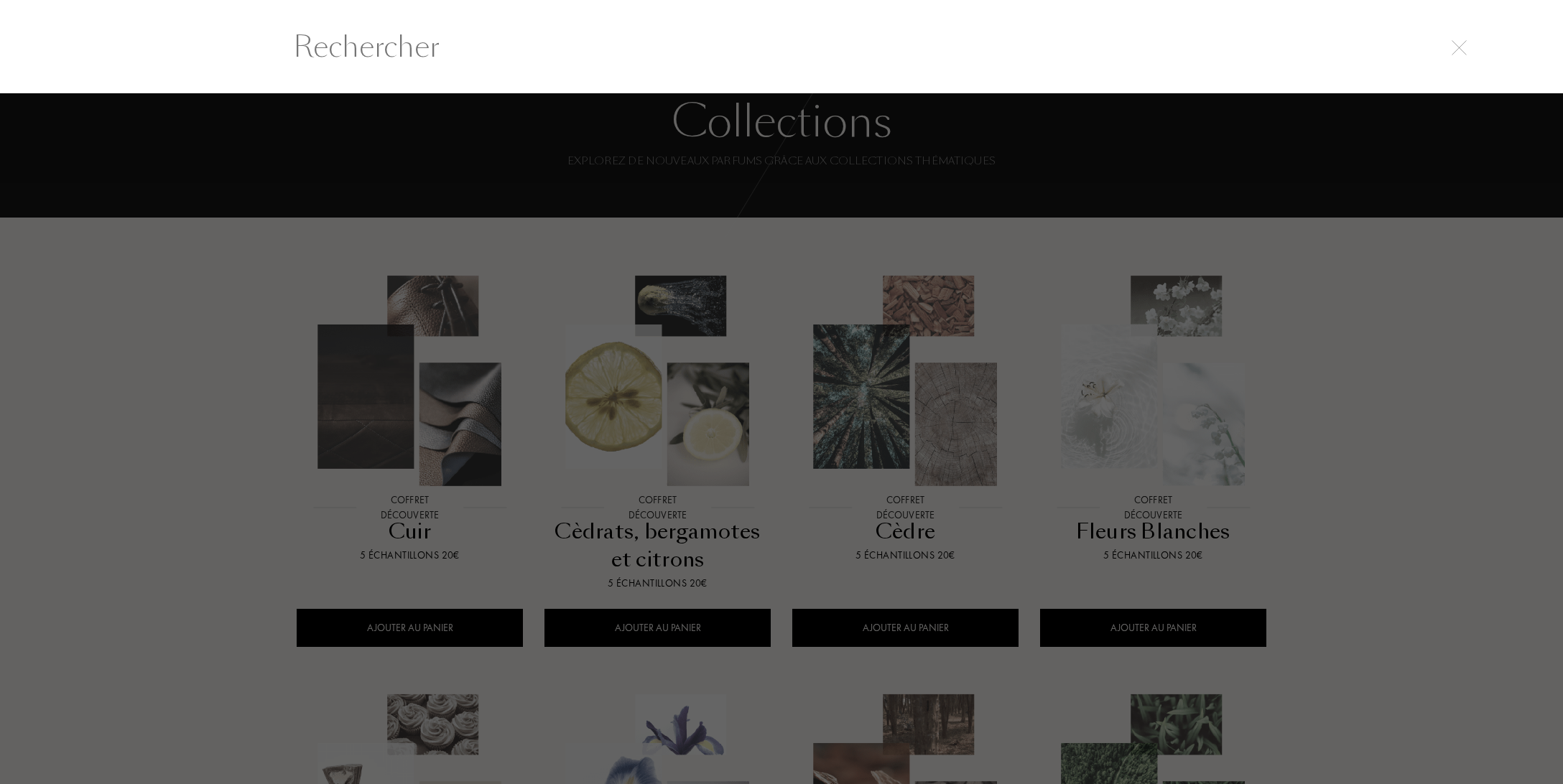
scroll to position [1, 0]
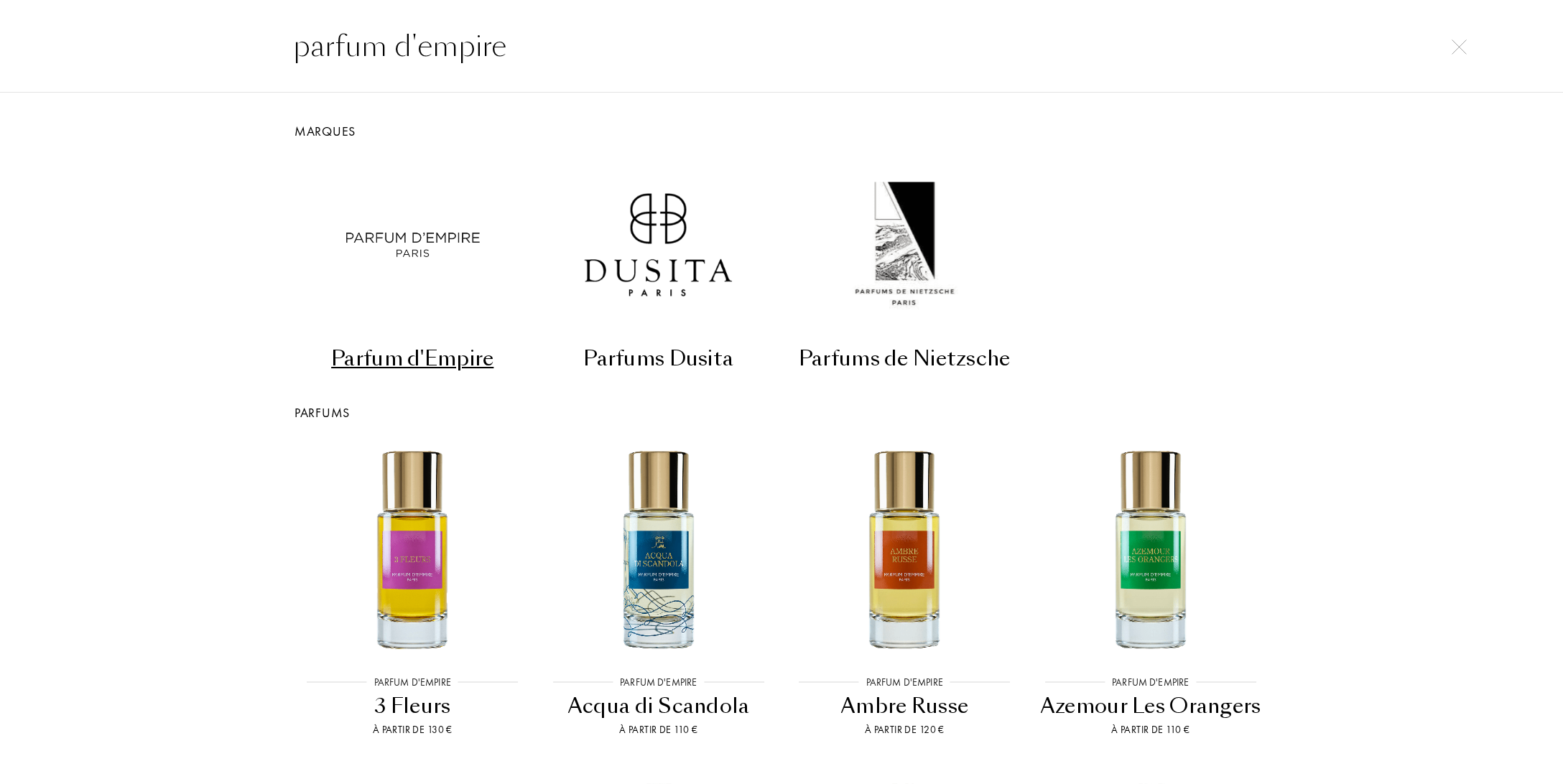
type input "parfum d'empire"
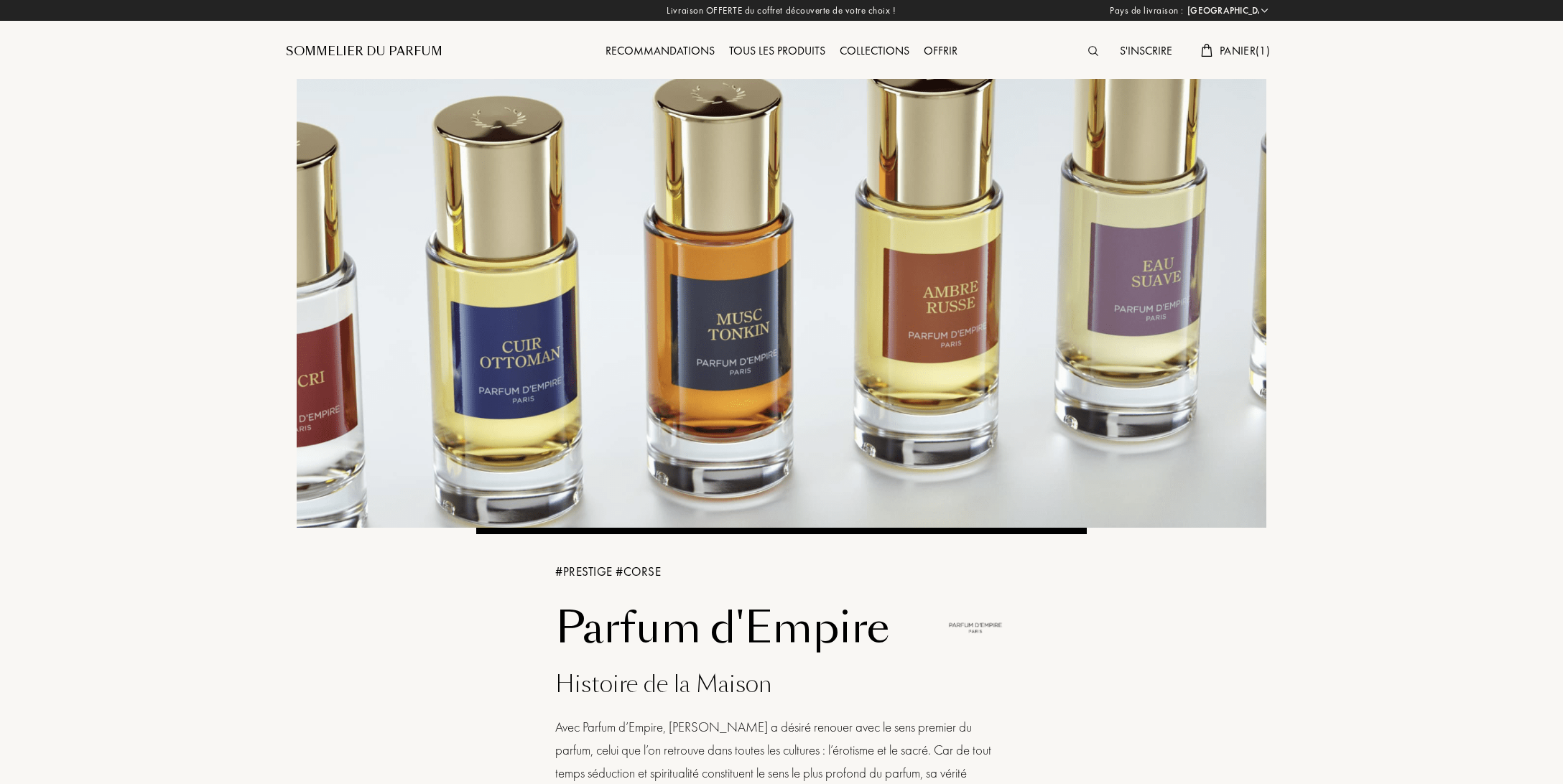
select select "FR"
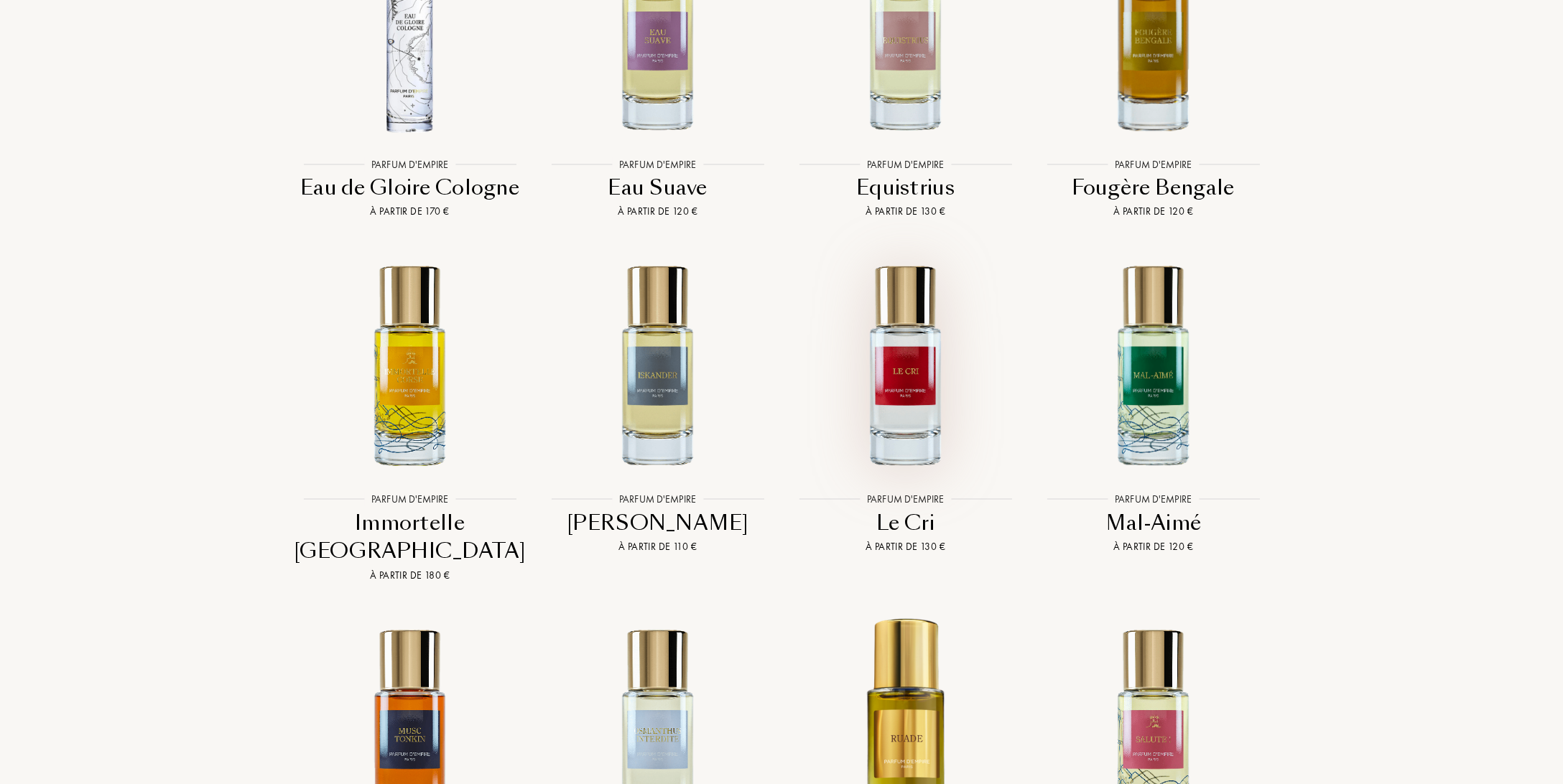
scroll to position [3708, 0]
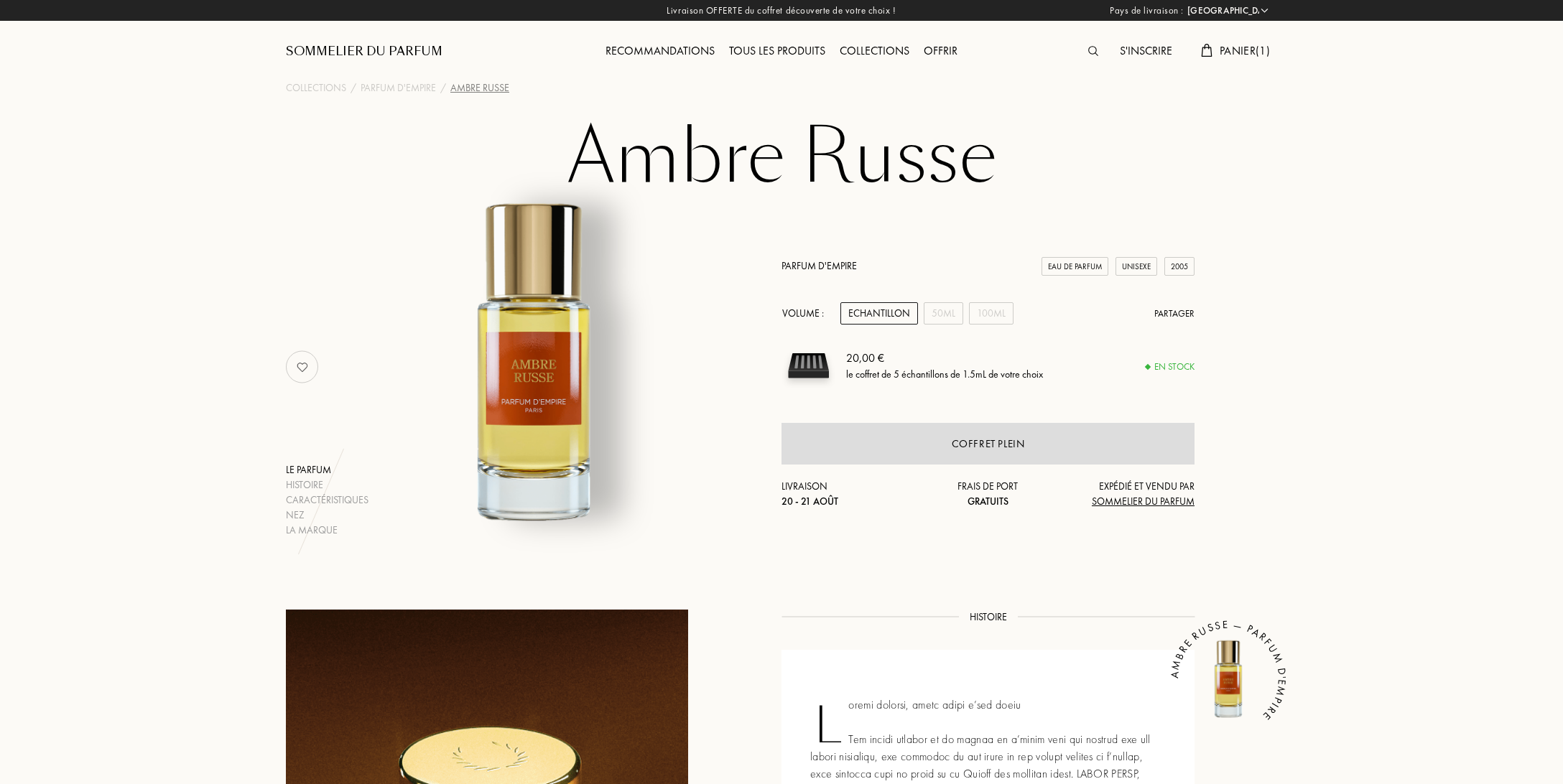
select select "FR"
click at [1237, 51] on span "Panier ( 1 )" at bounding box center [1245, 51] width 50 height 15
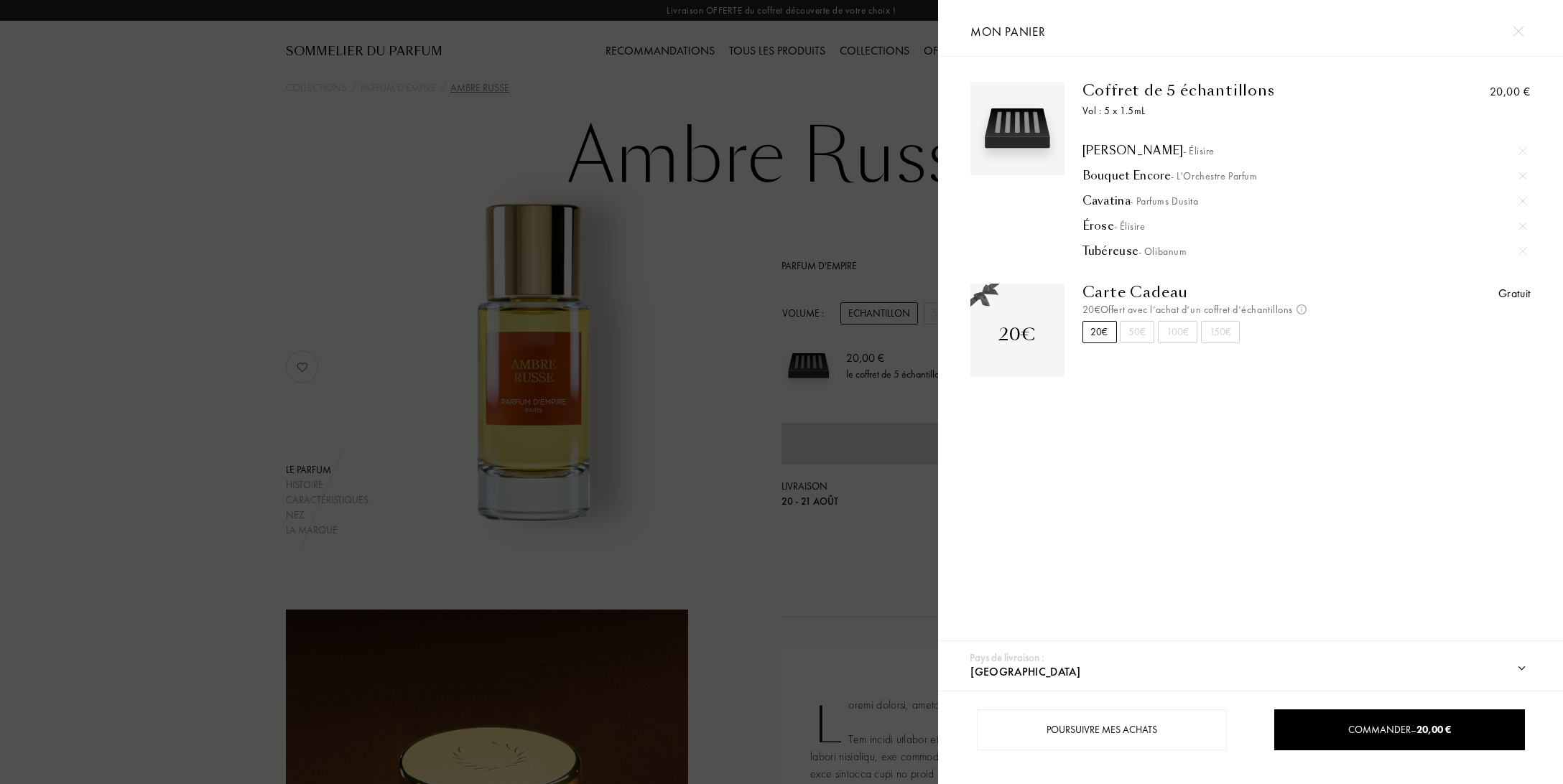
click at [1518, 31] on img at bounding box center [1518, 32] width 11 height 11
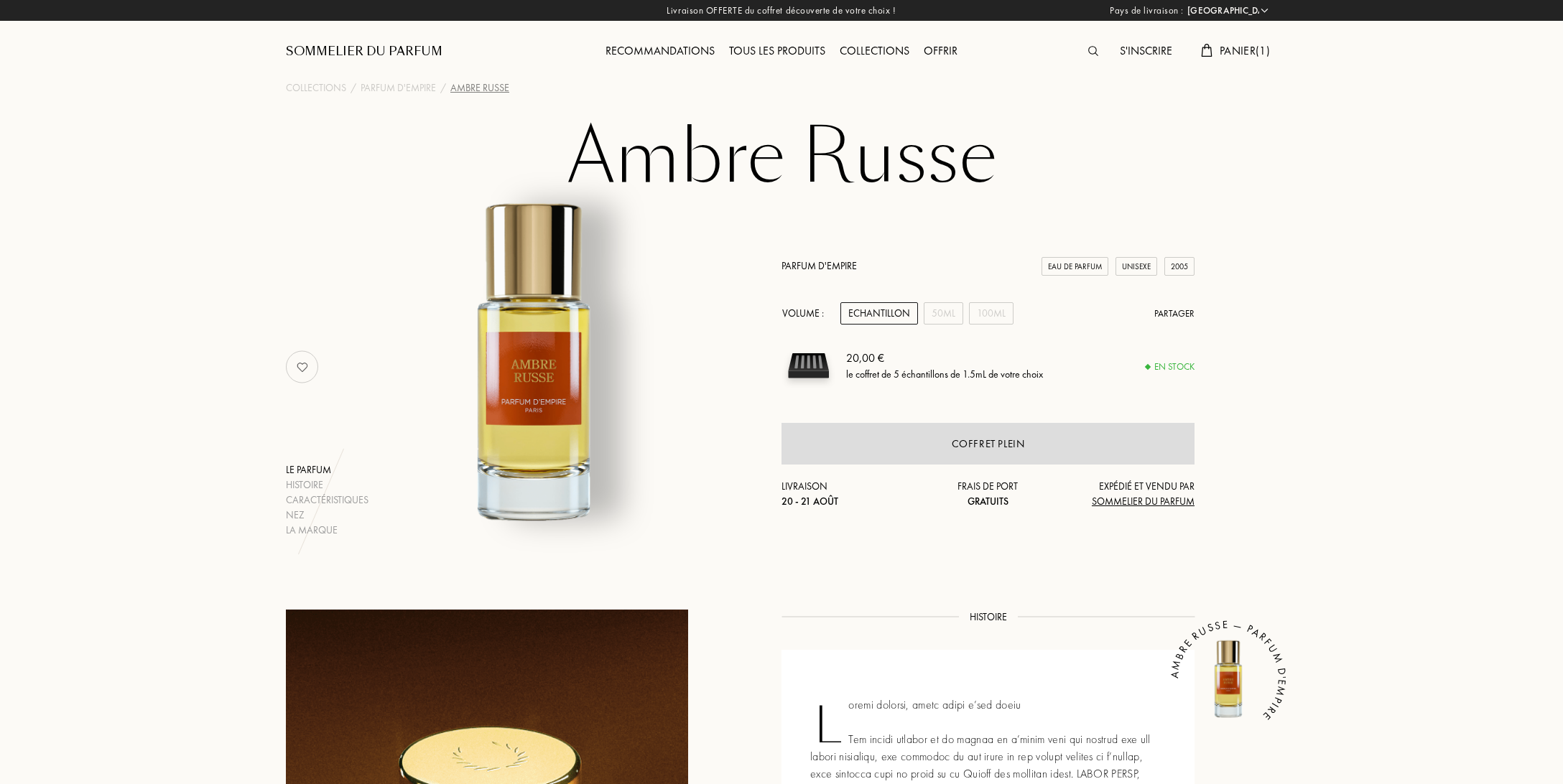
click at [1241, 51] on span "Panier ( 1 )" at bounding box center [1245, 51] width 50 height 15
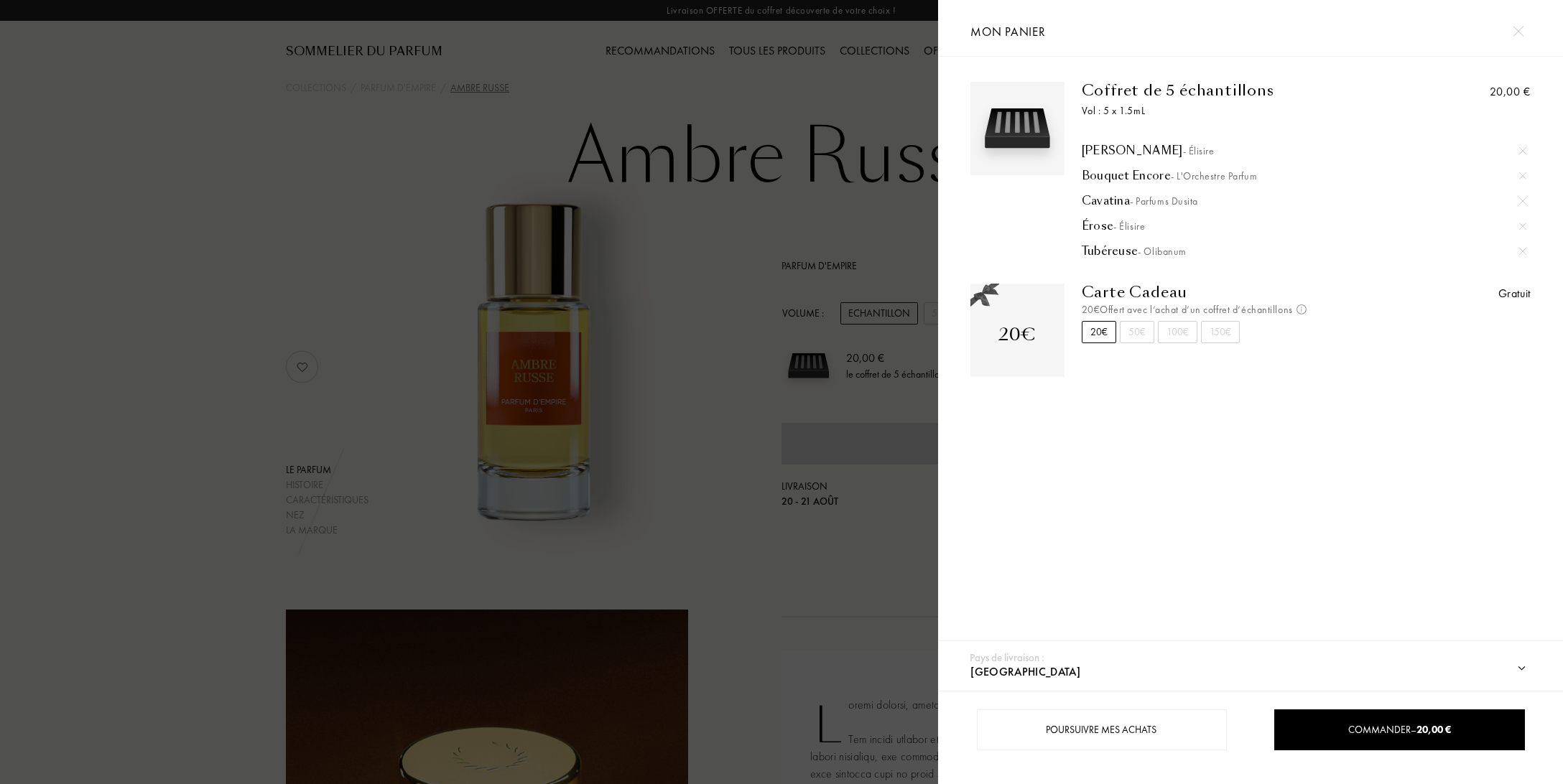
click at [1518, 32] on img at bounding box center [1518, 32] width 11 height 11
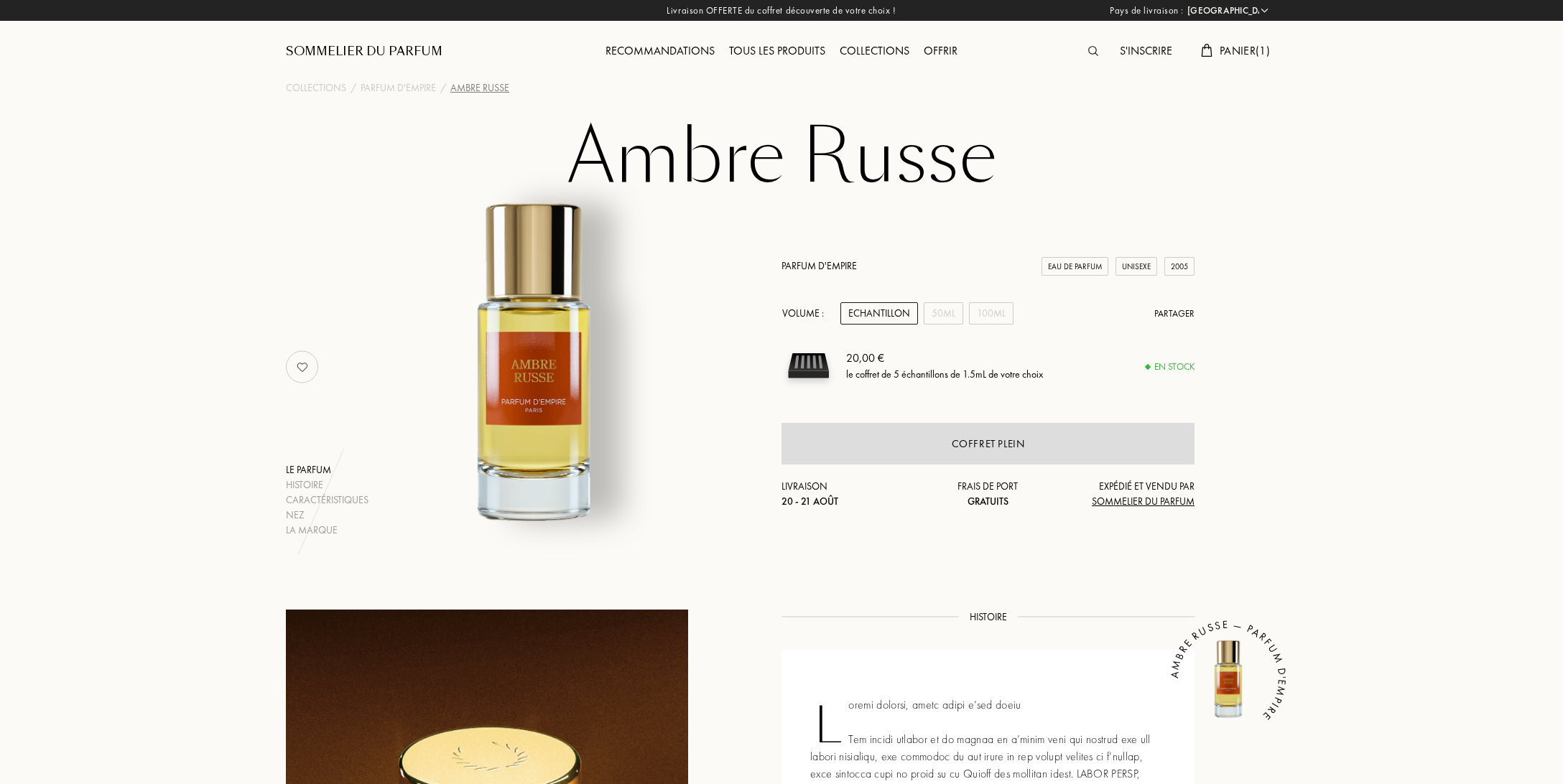
click at [1255, 53] on span "Panier ( 1 )" at bounding box center [1245, 51] width 50 height 15
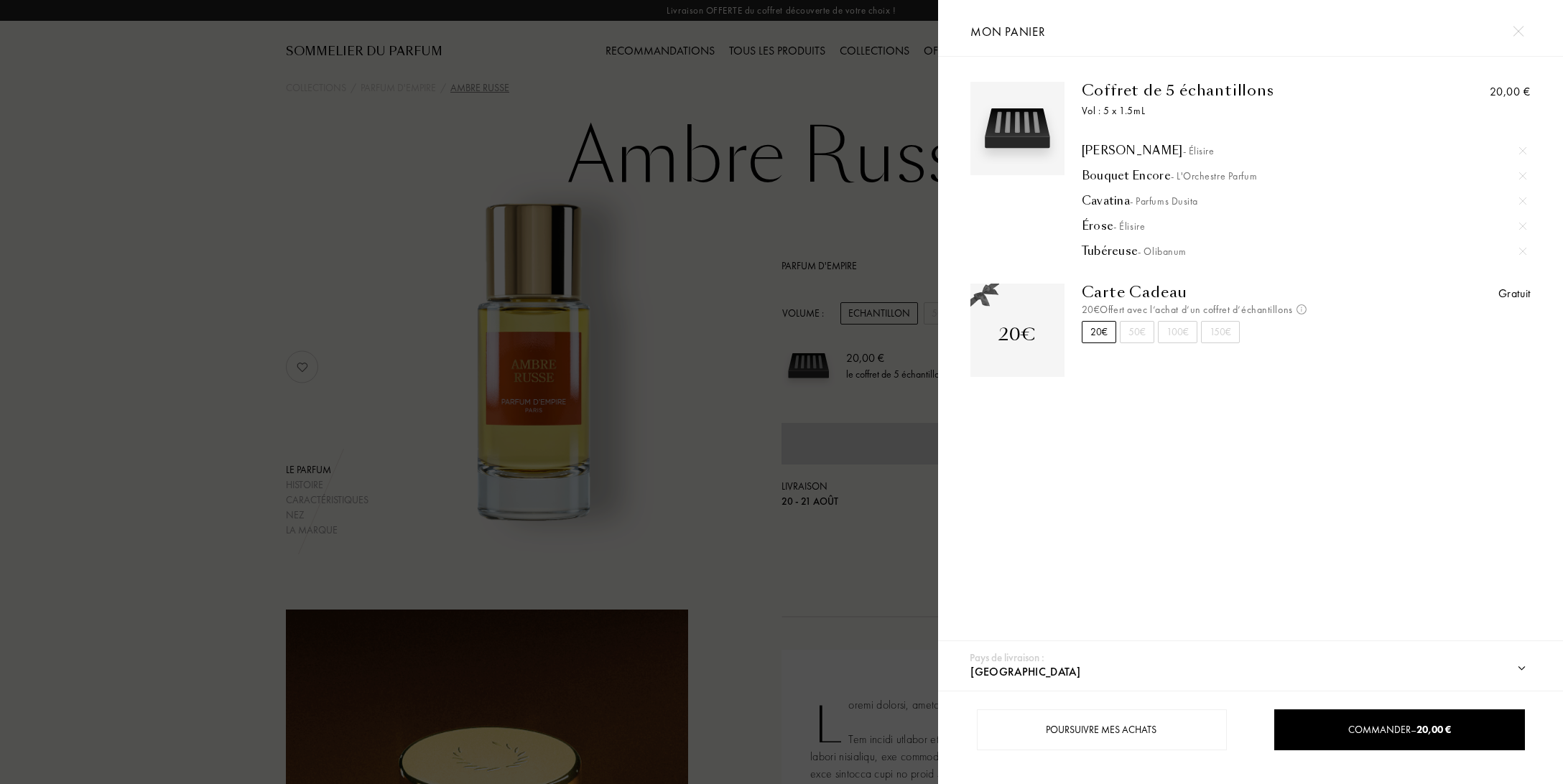
click at [1525, 153] on img at bounding box center [1522, 150] width 7 height 7
click at [1524, 150] on img at bounding box center [1522, 150] width 7 height 7
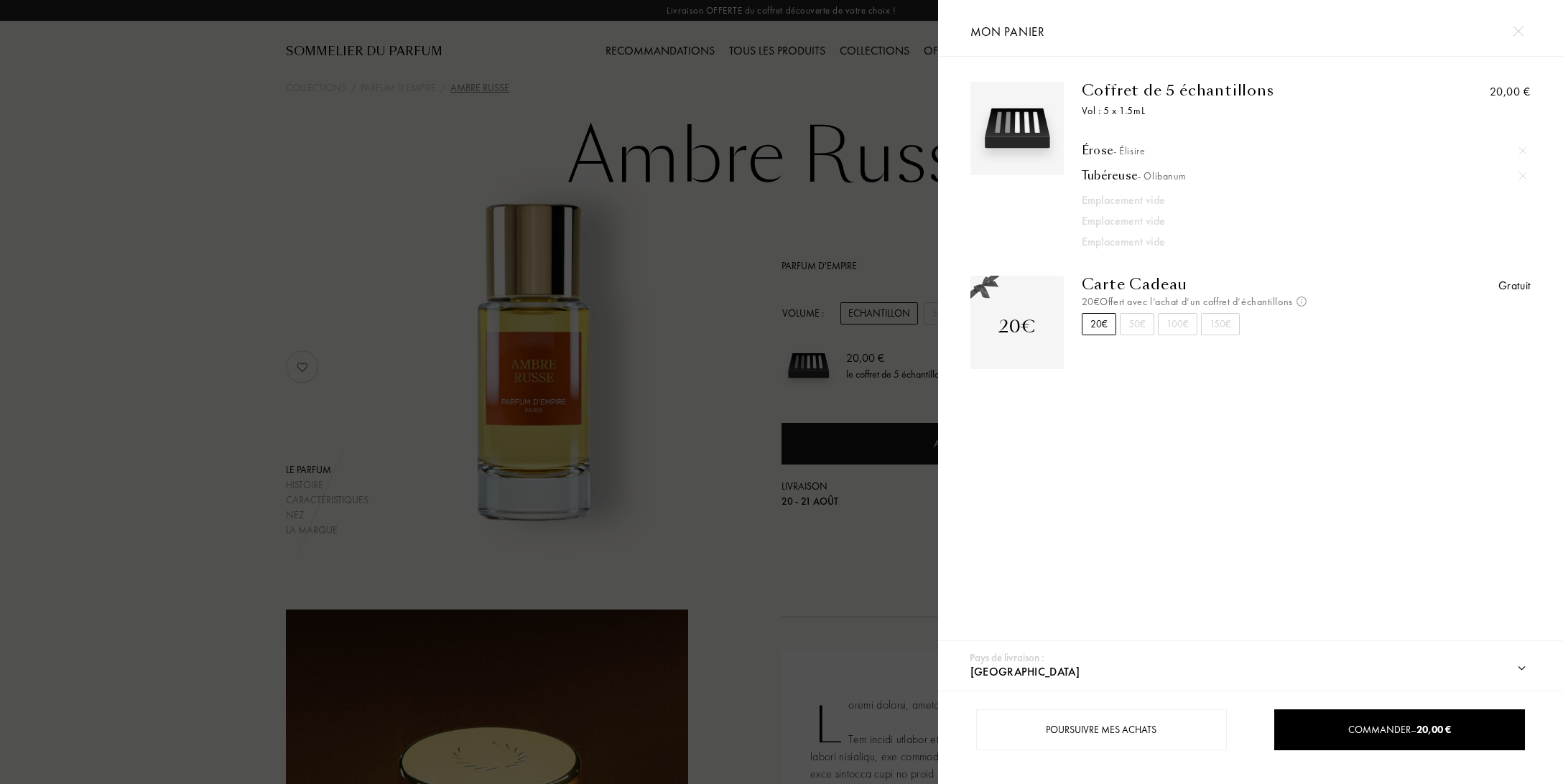
click at [1524, 150] on img at bounding box center [1522, 150] width 7 height 7
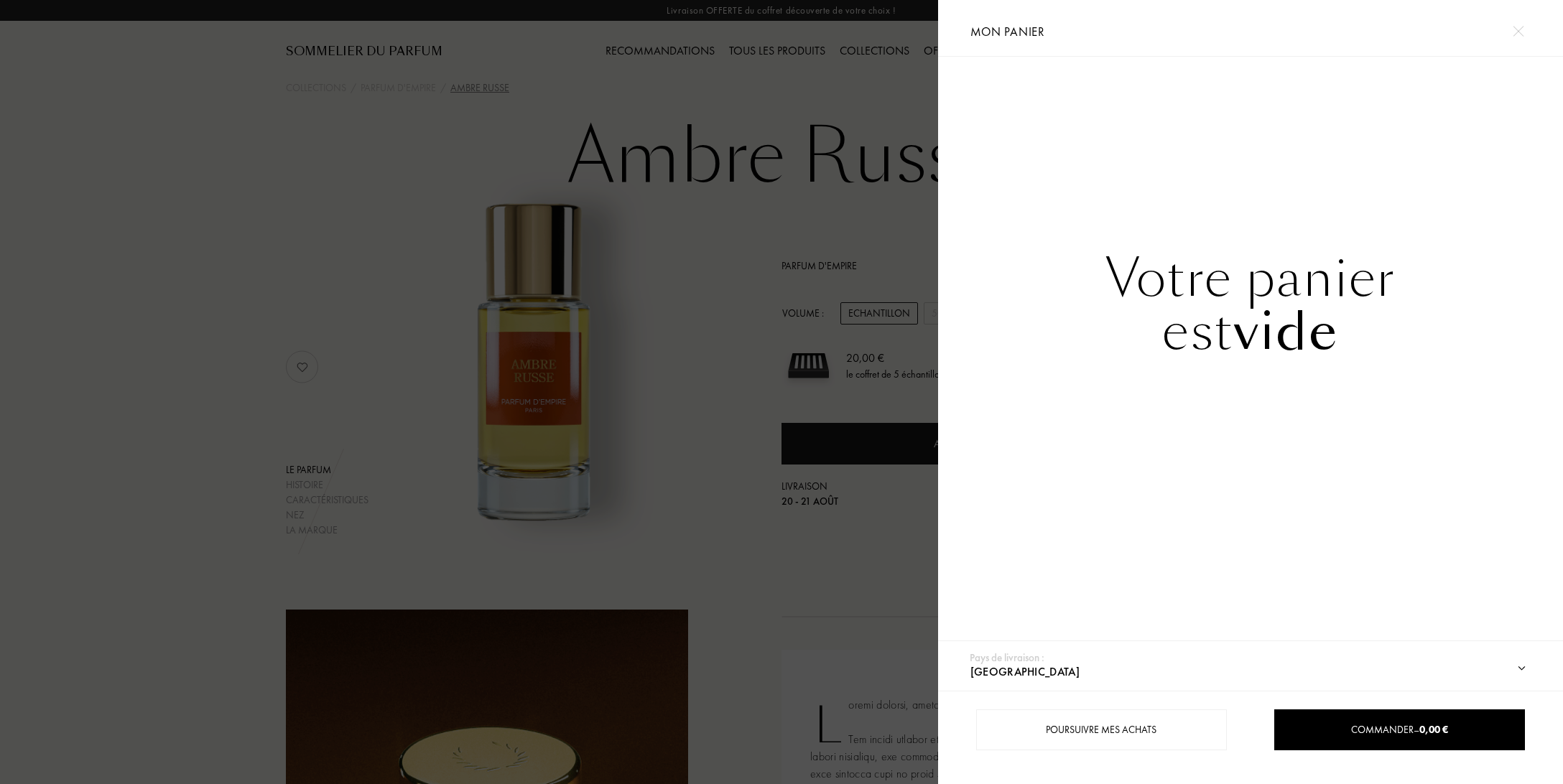
click at [886, 95] on div at bounding box center [469, 392] width 938 height 784
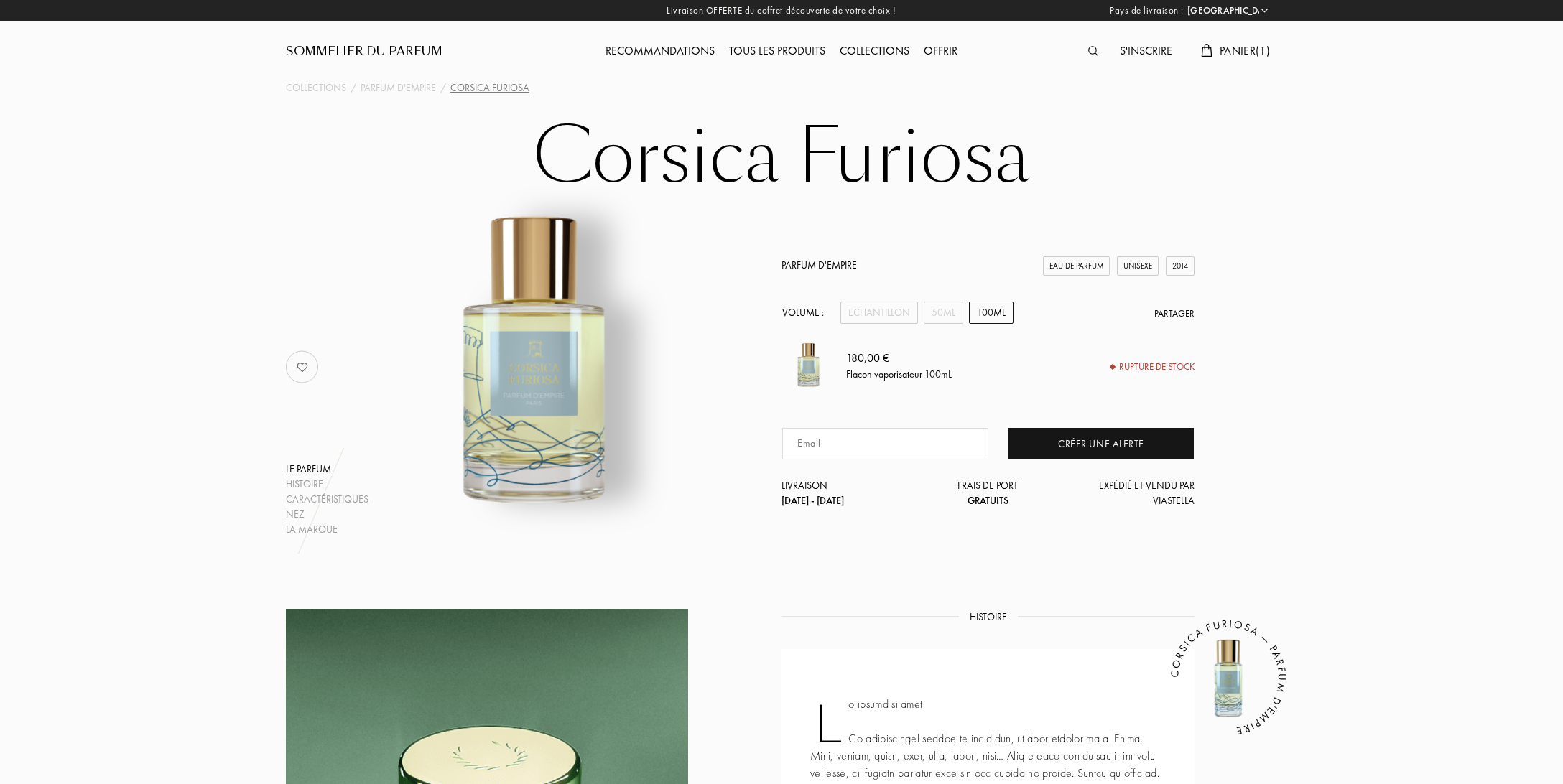
select select "FR"
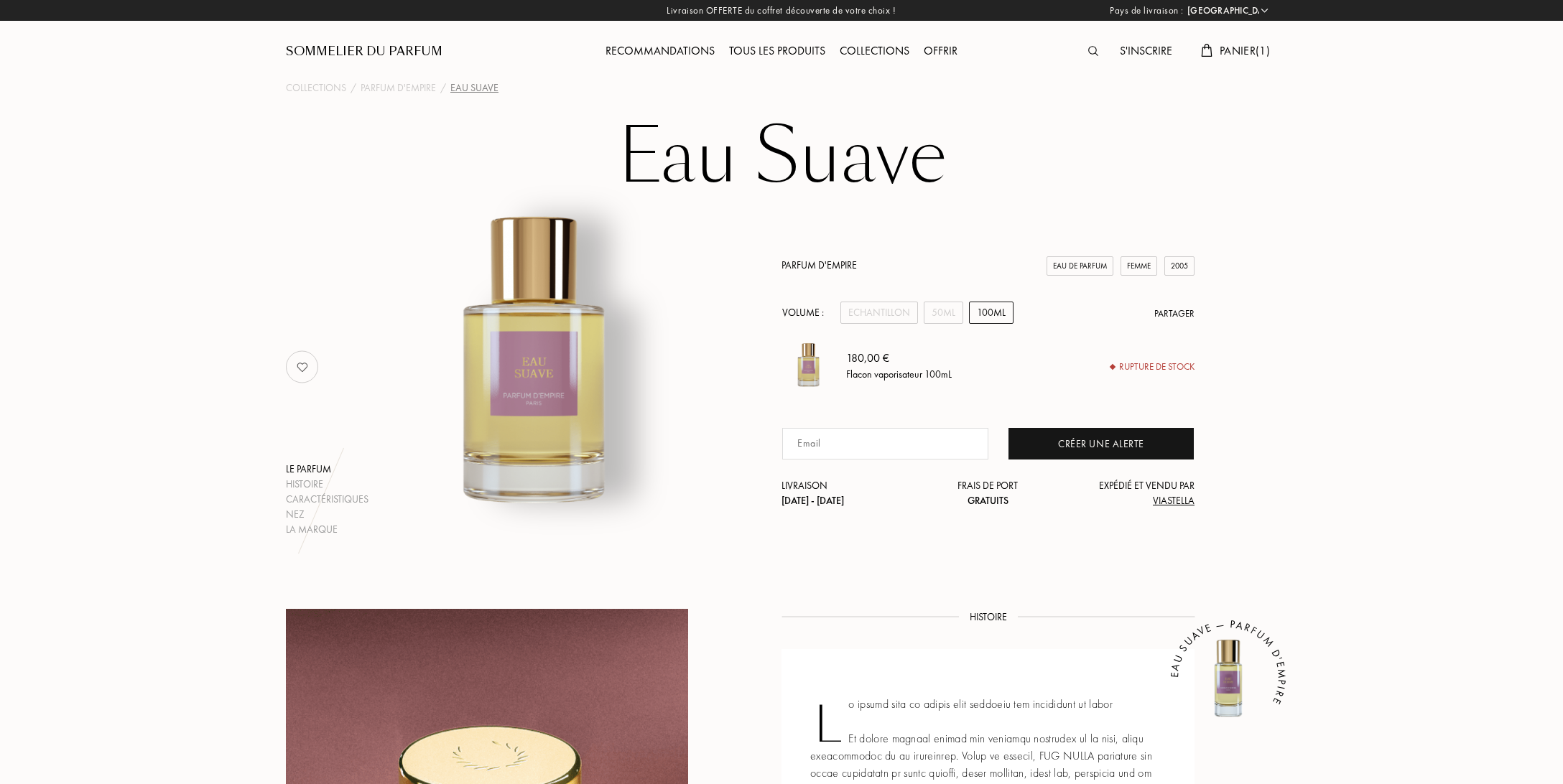
select select "FR"
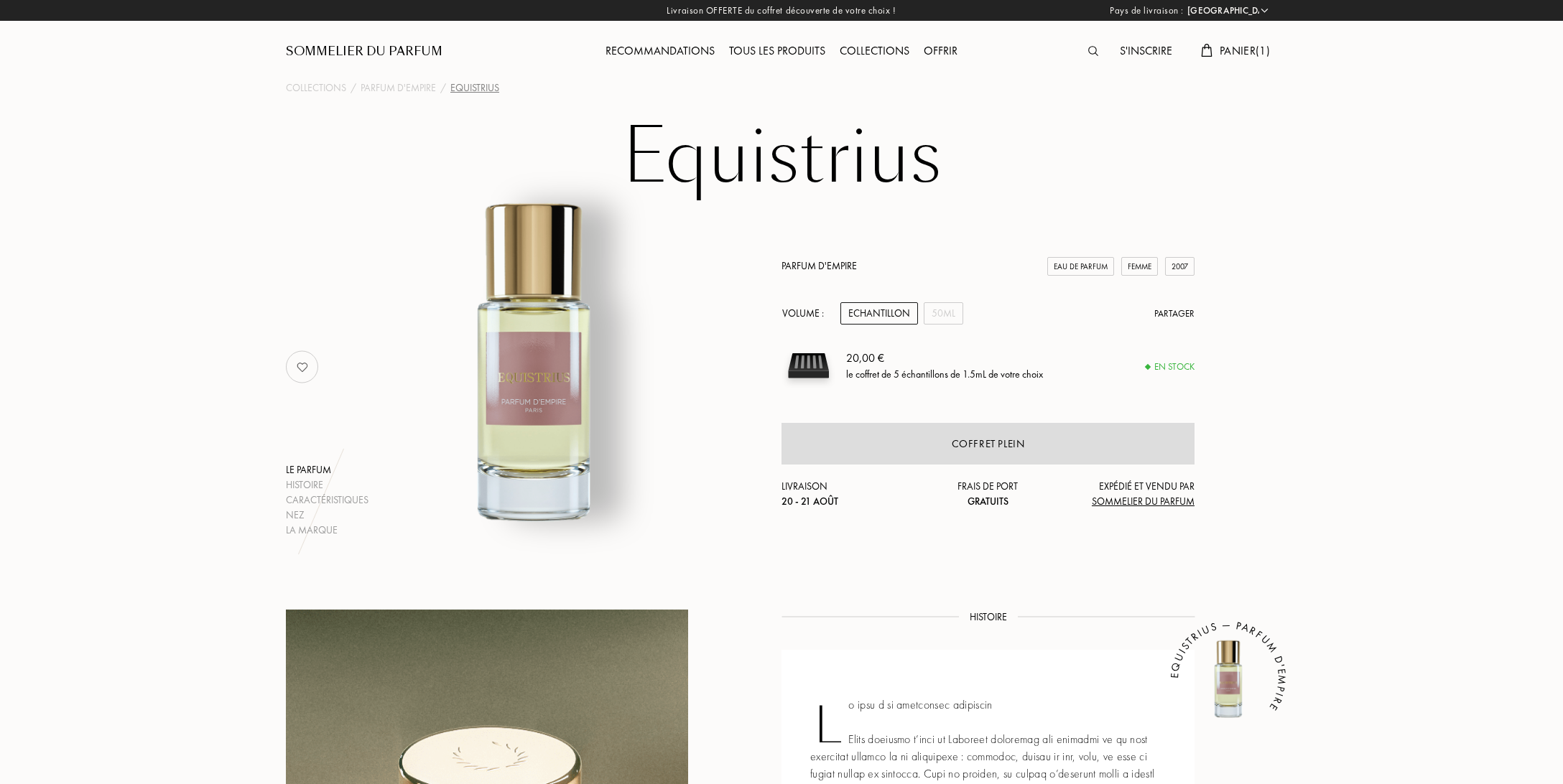
select select "FR"
